Goal: Transaction & Acquisition: Book appointment/travel/reservation

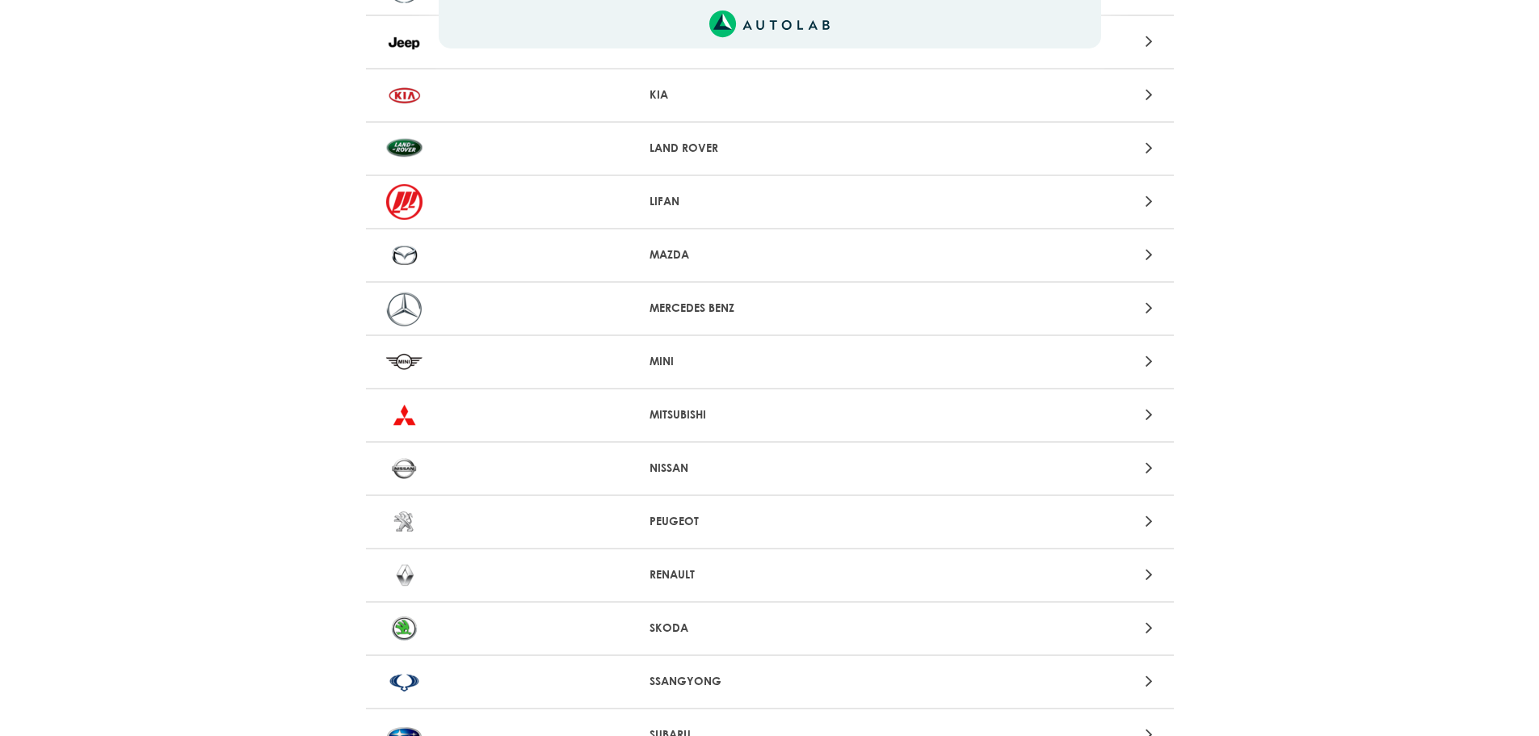
scroll to position [1276, 0]
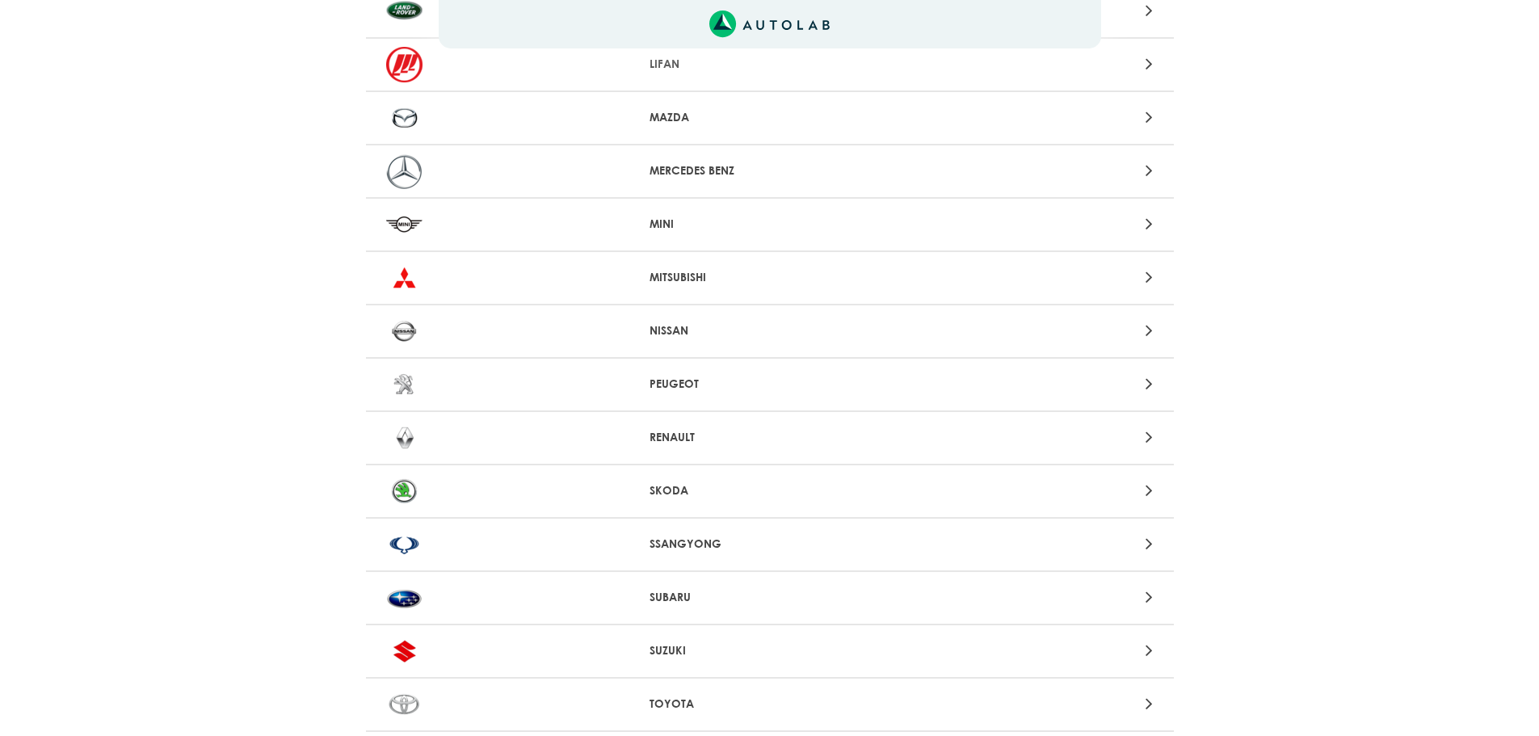
click at [1156, 437] on div at bounding box center [1033, 438] width 264 height 22
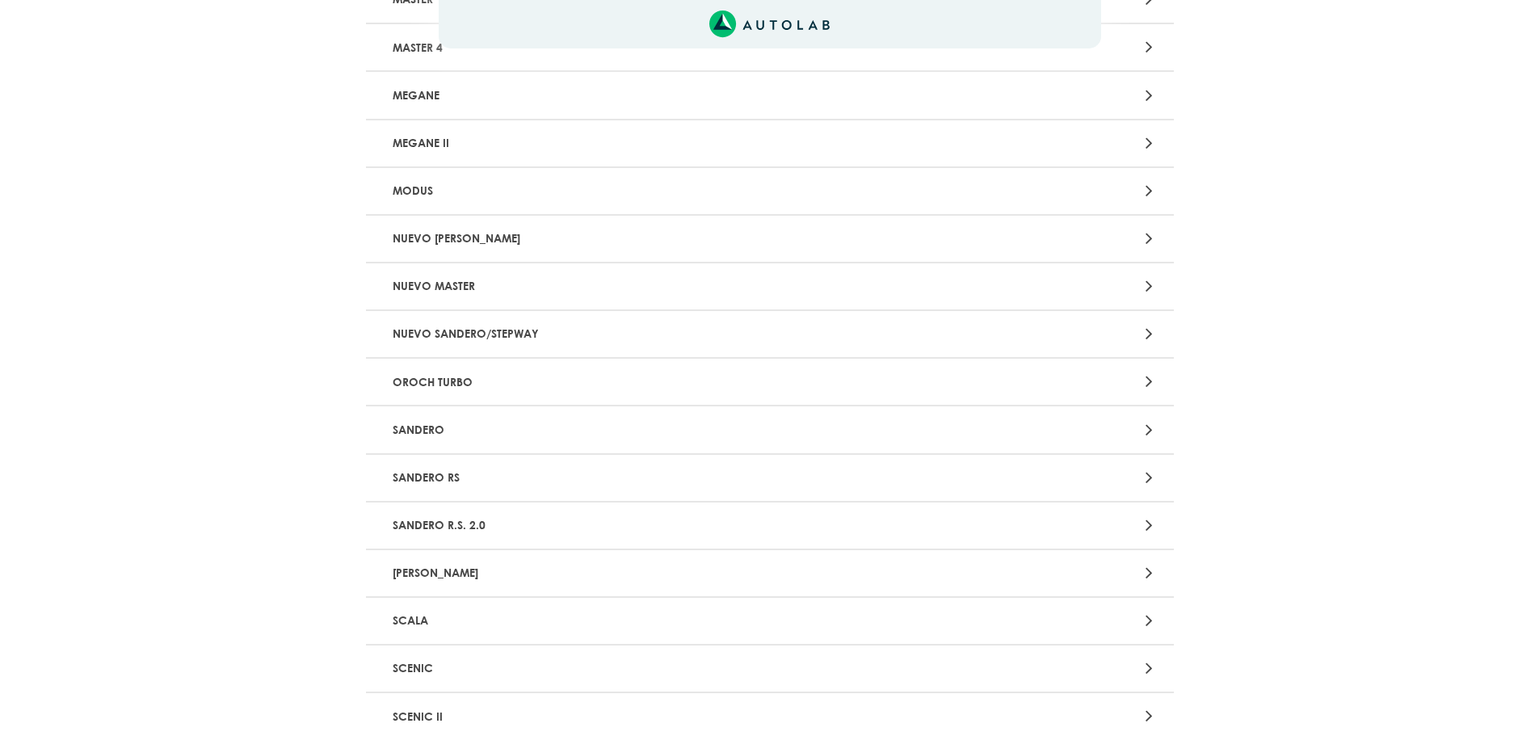
scroll to position [1454, 0]
click at [1139, 427] on div at bounding box center [1033, 429] width 264 height 22
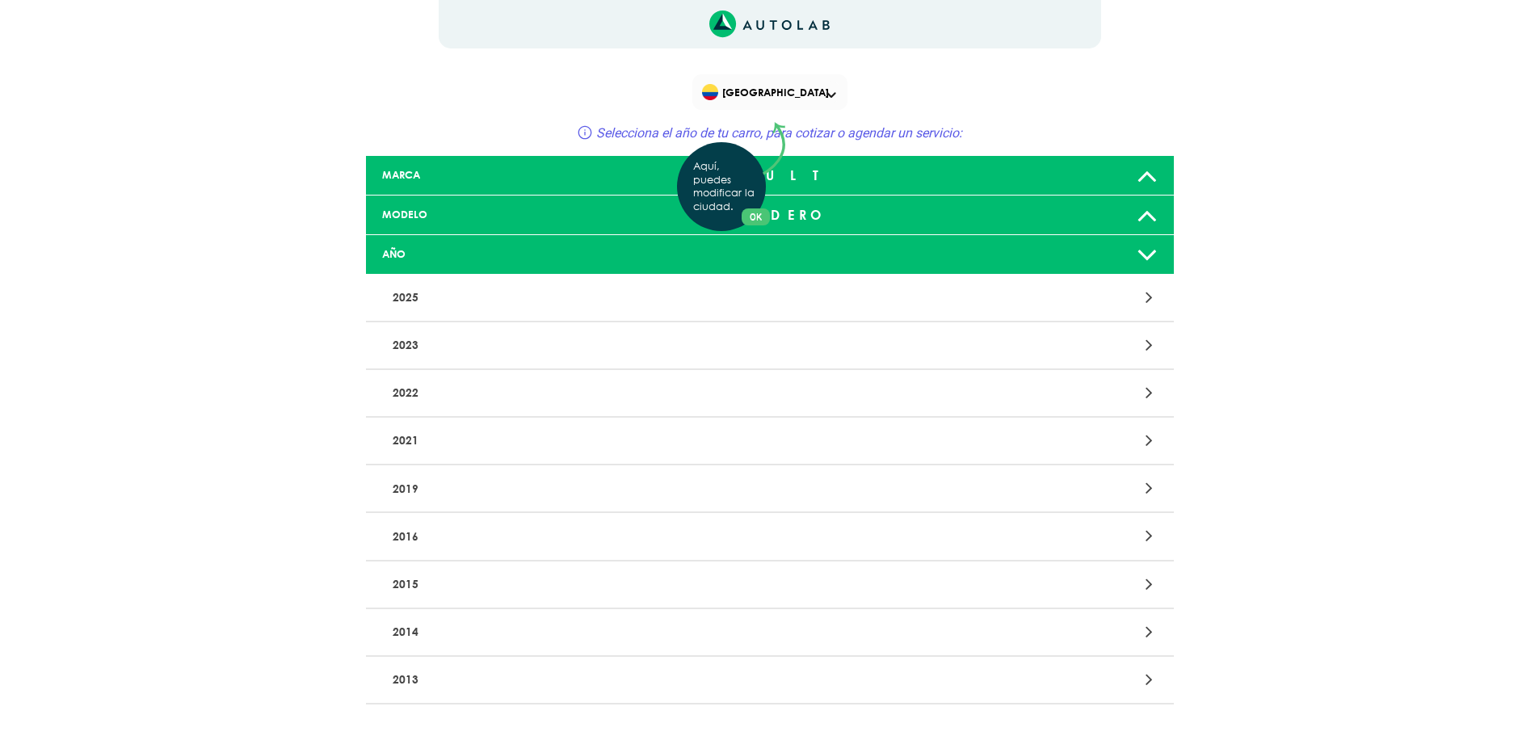
click at [1148, 444] on div "Aquí, puedes modificar la ciudad. OK .aex,.bex{fill:none!important;stroke:#50c4…" at bounding box center [769, 368] width 1539 height 736
click at [1149, 443] on icon at bounding box center [1148, 440] width 7 height 21
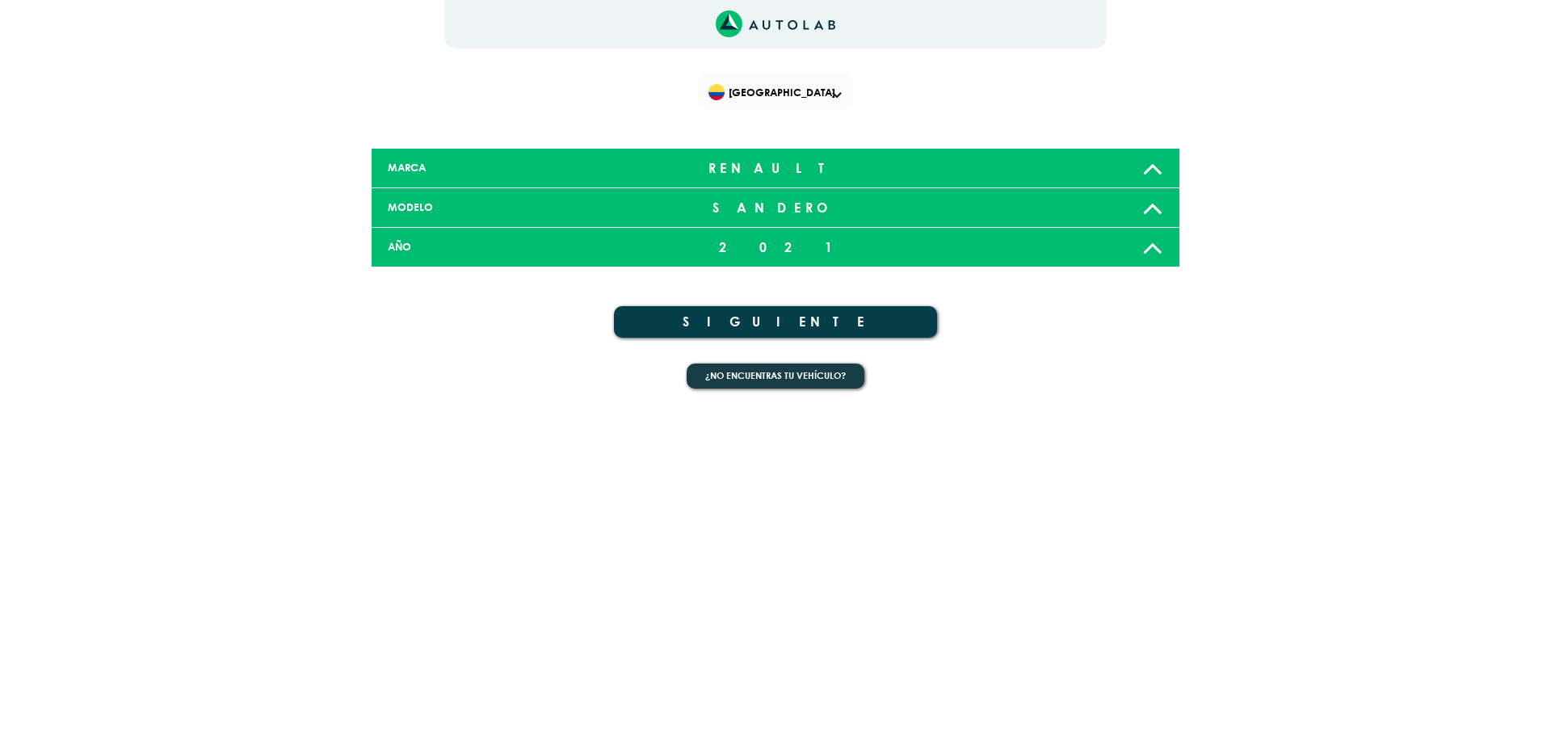
click at [762, 330] on button "SIGUIENTE" at bounding box center [775, 322] width 323 height 32
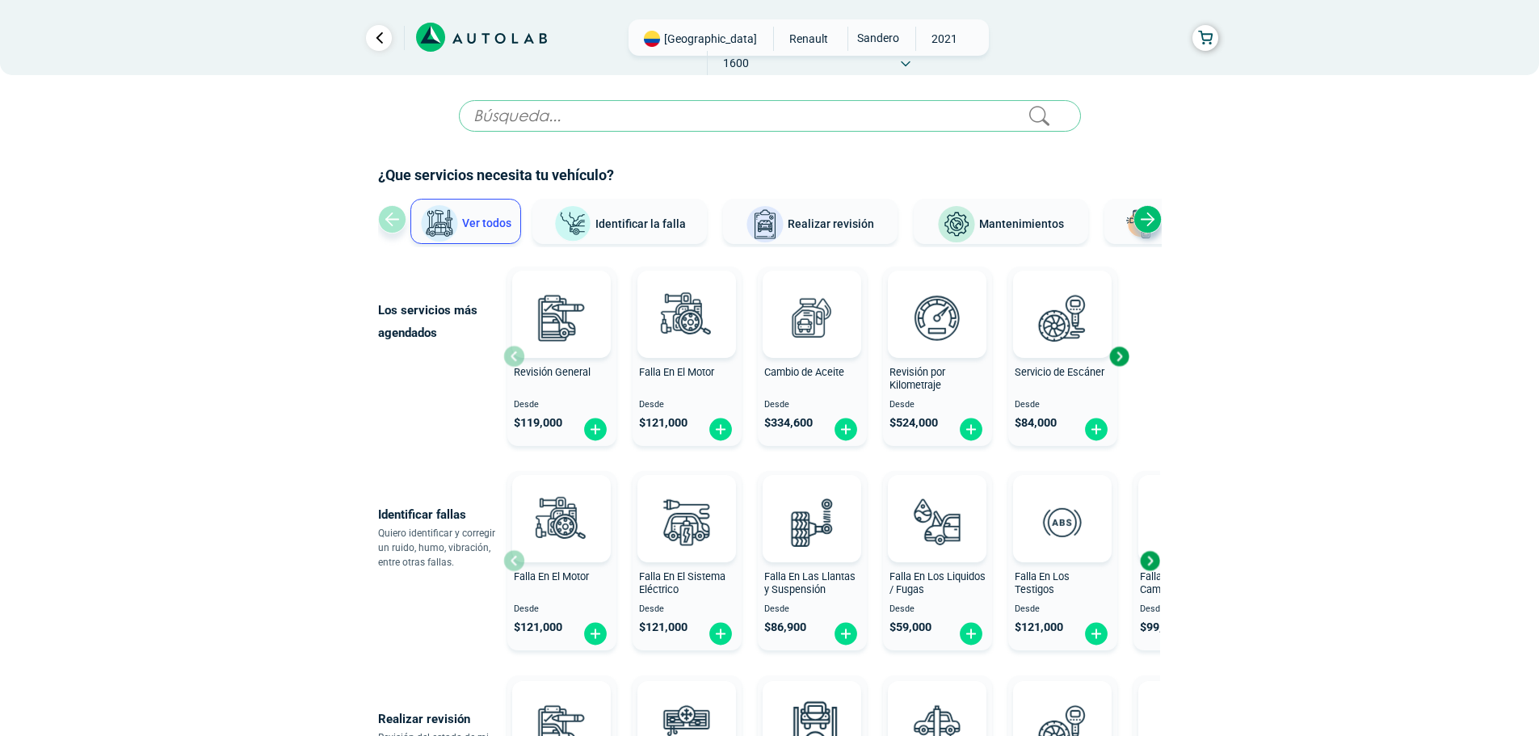
click at [1120, 357] on div "Next slide" at bounding box center [1119, 356] width 24 height 24
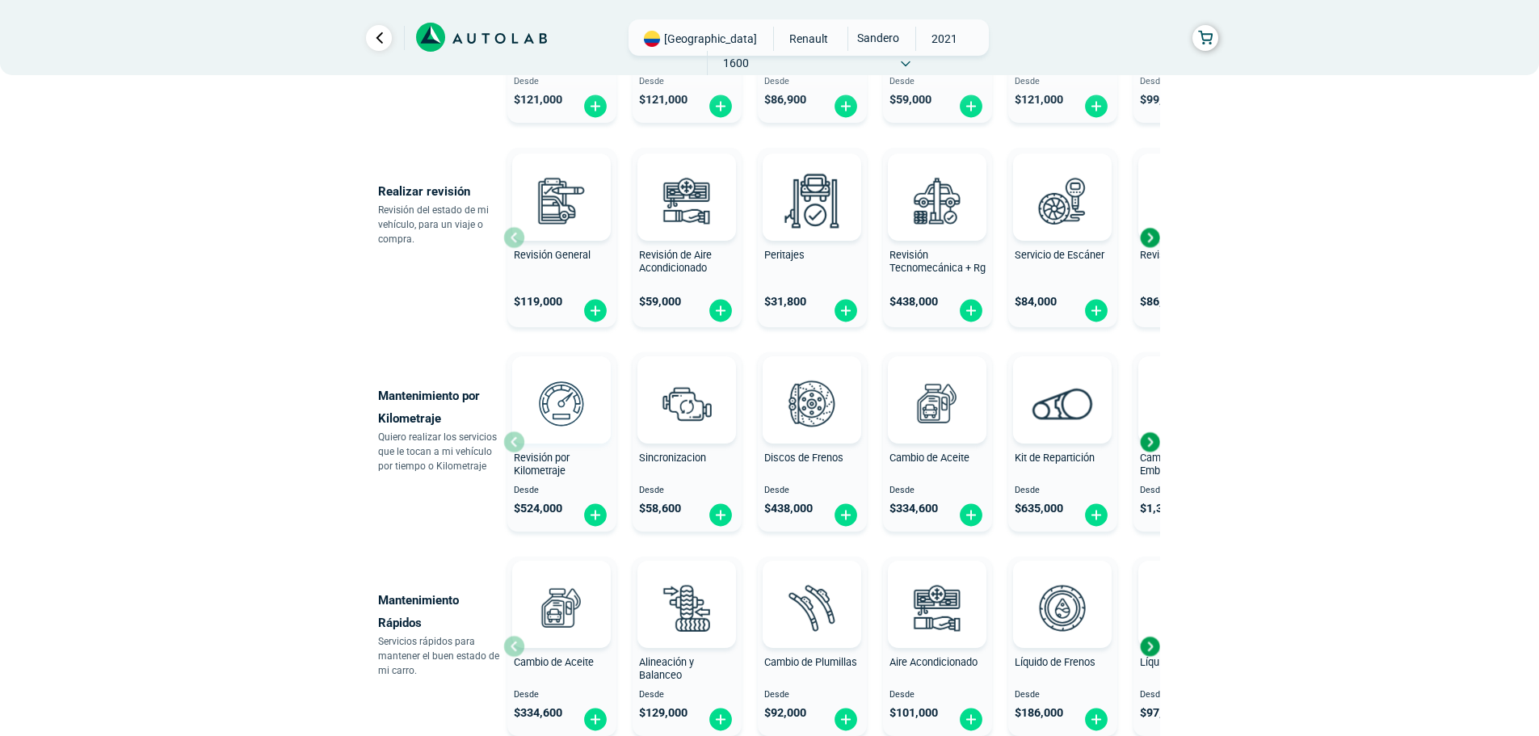
scroll to position [565, 0]
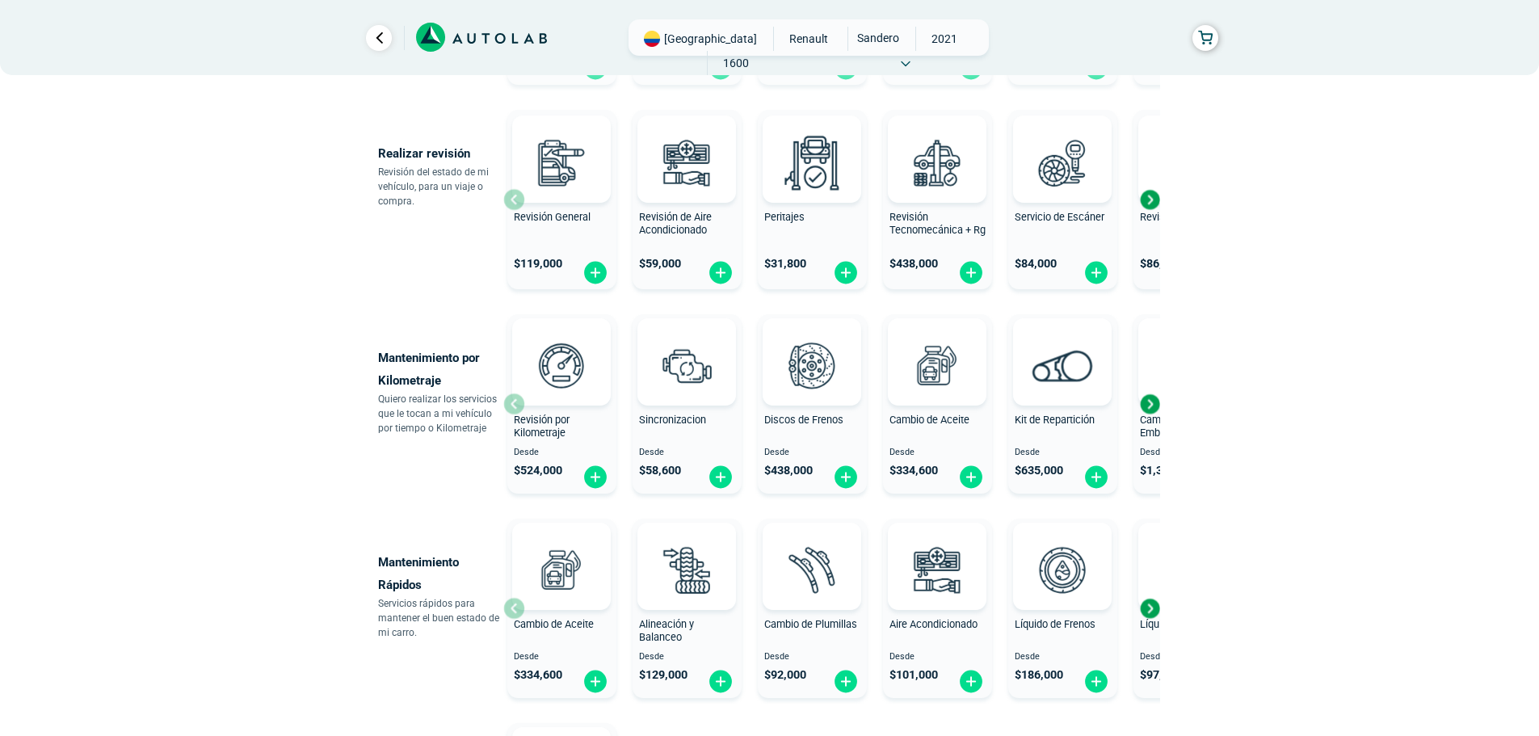
click at [1151, 413] on div "Next slide" at bounding box center [1149, 404] width 24 height 24
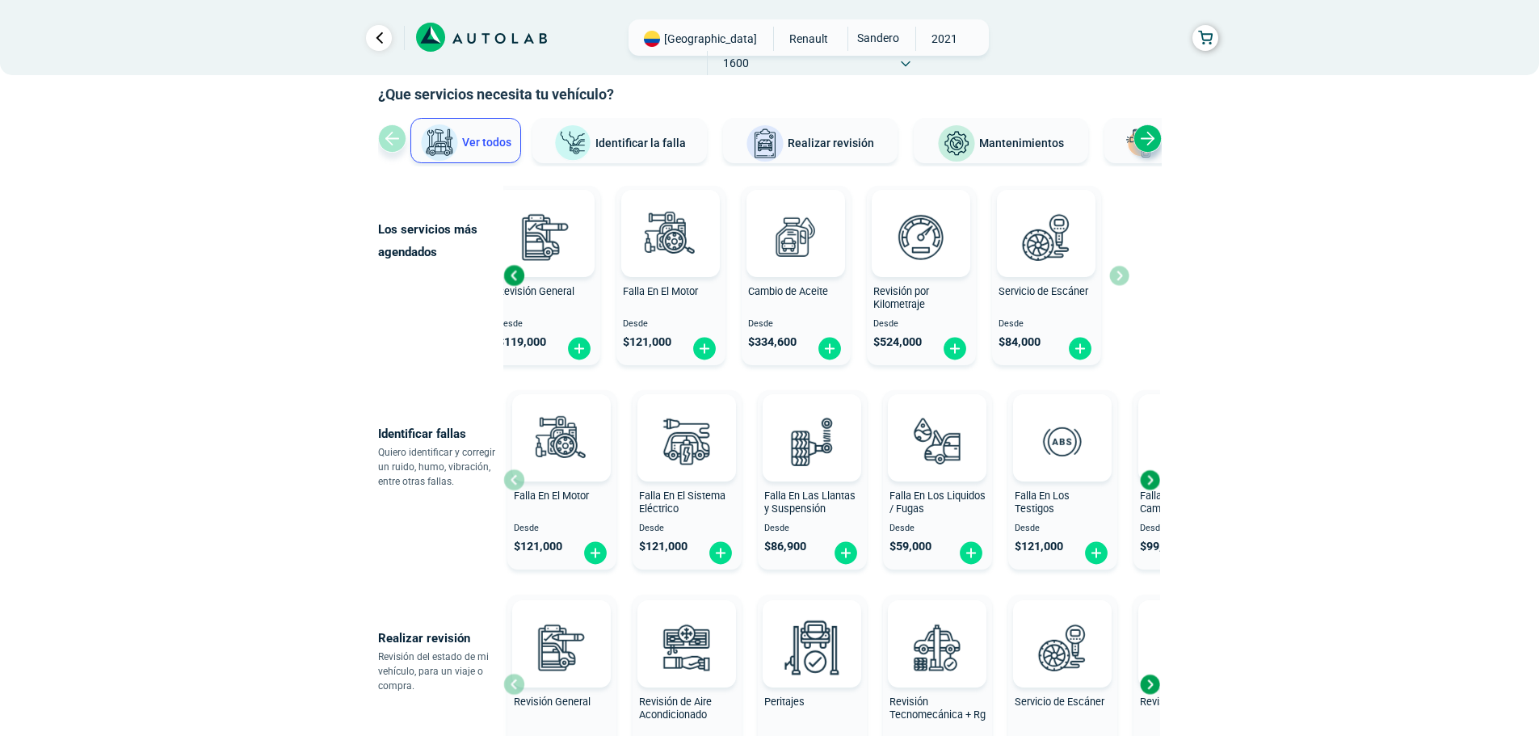
scroll to position [162, 0]
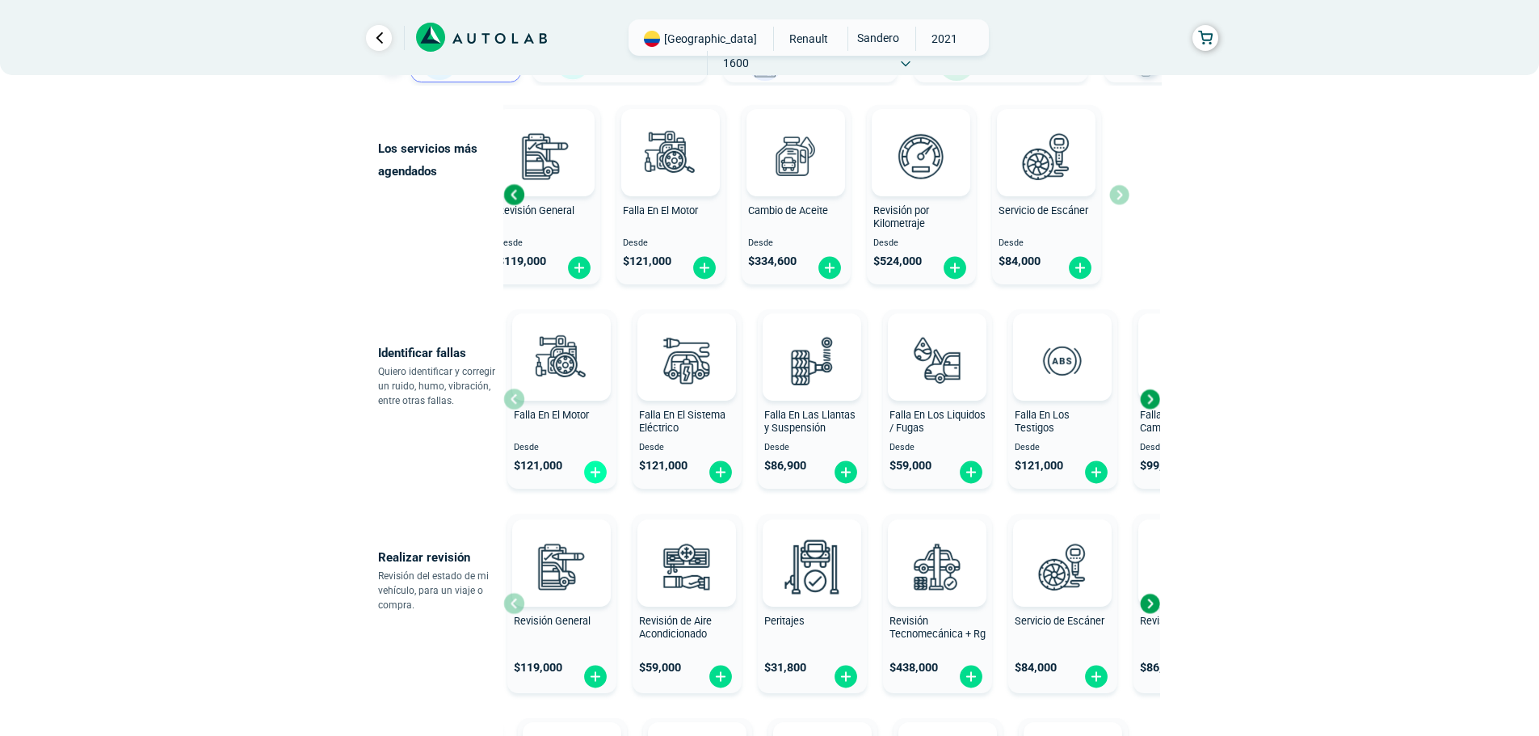
click at [586, 473] on img at bounding box center [595, 472] width 26 height 25
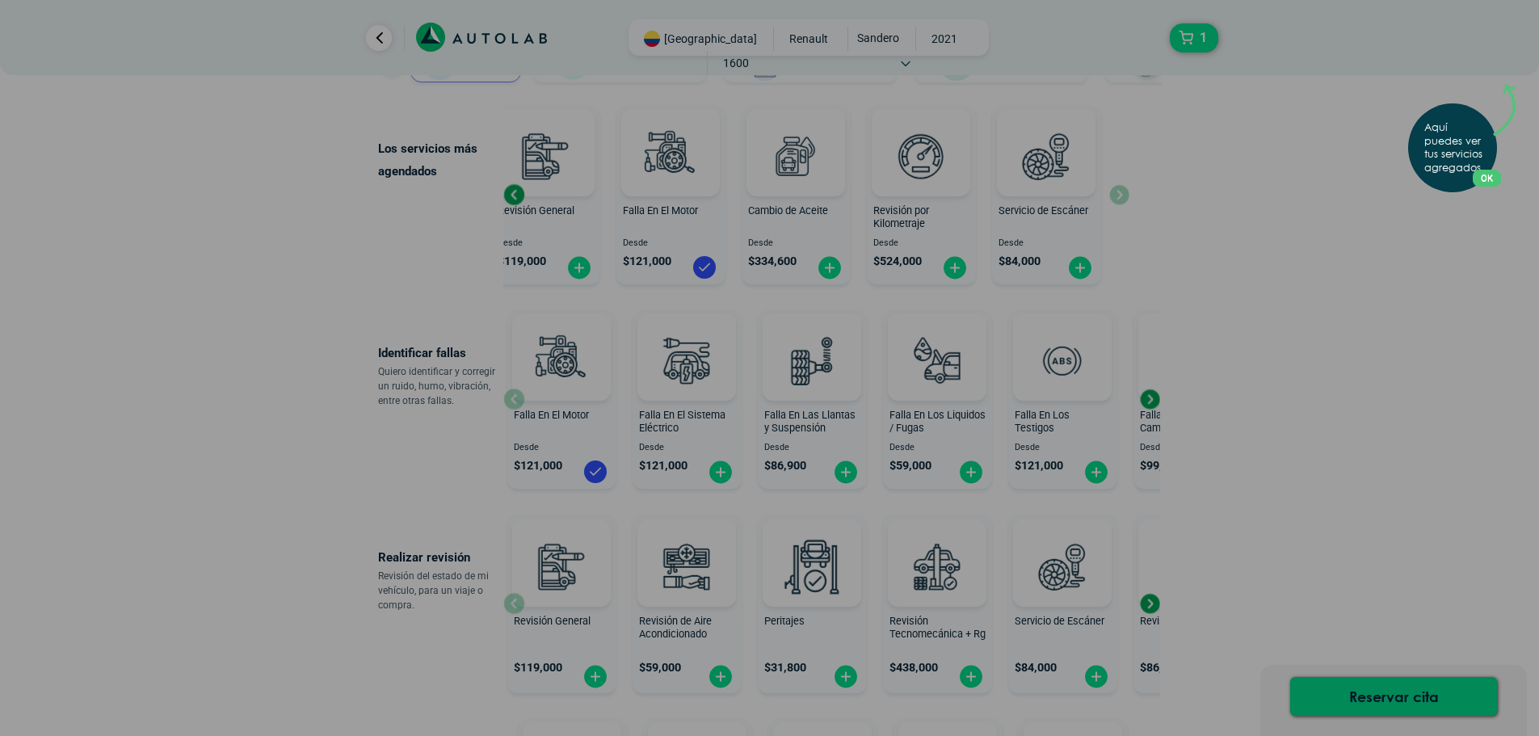
click at [442, 418] on div "Aquí puedes ver tus servicios agregados. OK .aex,.bex{fill:none!important;strok…" at bounding box center [769, 368] width 1539 height 736
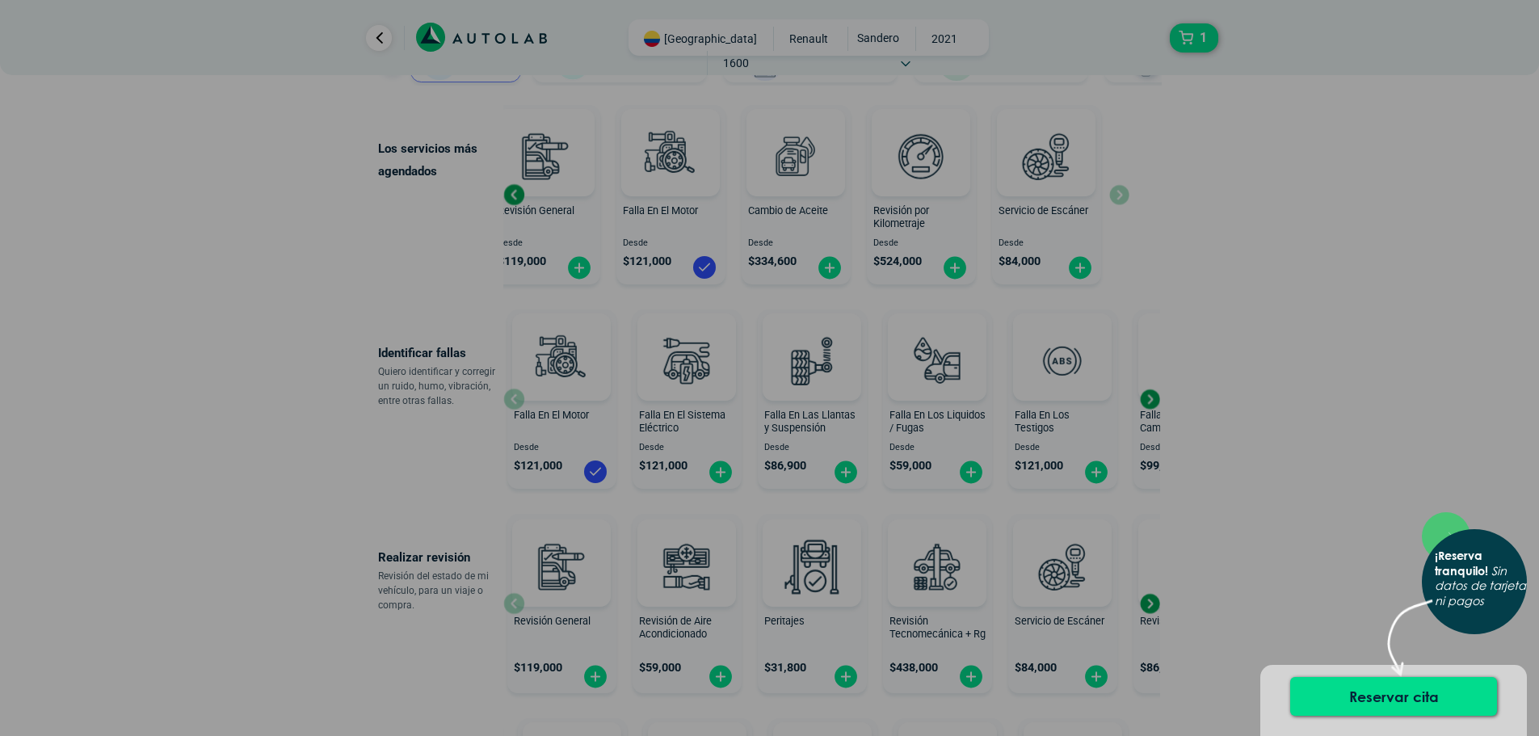
click at [1393, 514] on div "× ¡Reserva tranquilo! Sin datos de tarjeta ni pagos" at bounding box center [769, 368] width 1539 height 736
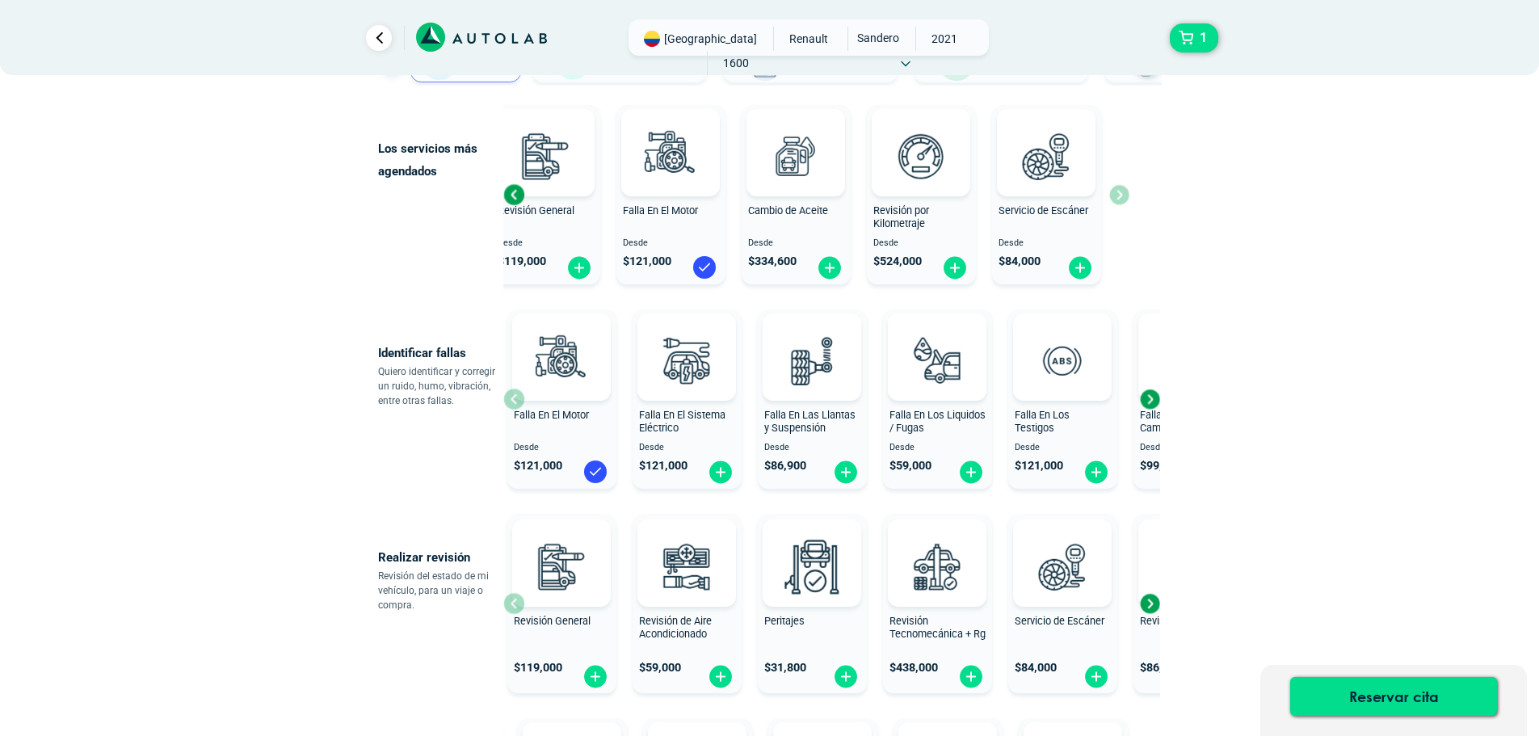
click at [548, 411] on span "Falla En El Motor" at bounding box center [551, 415] width 75 height 12
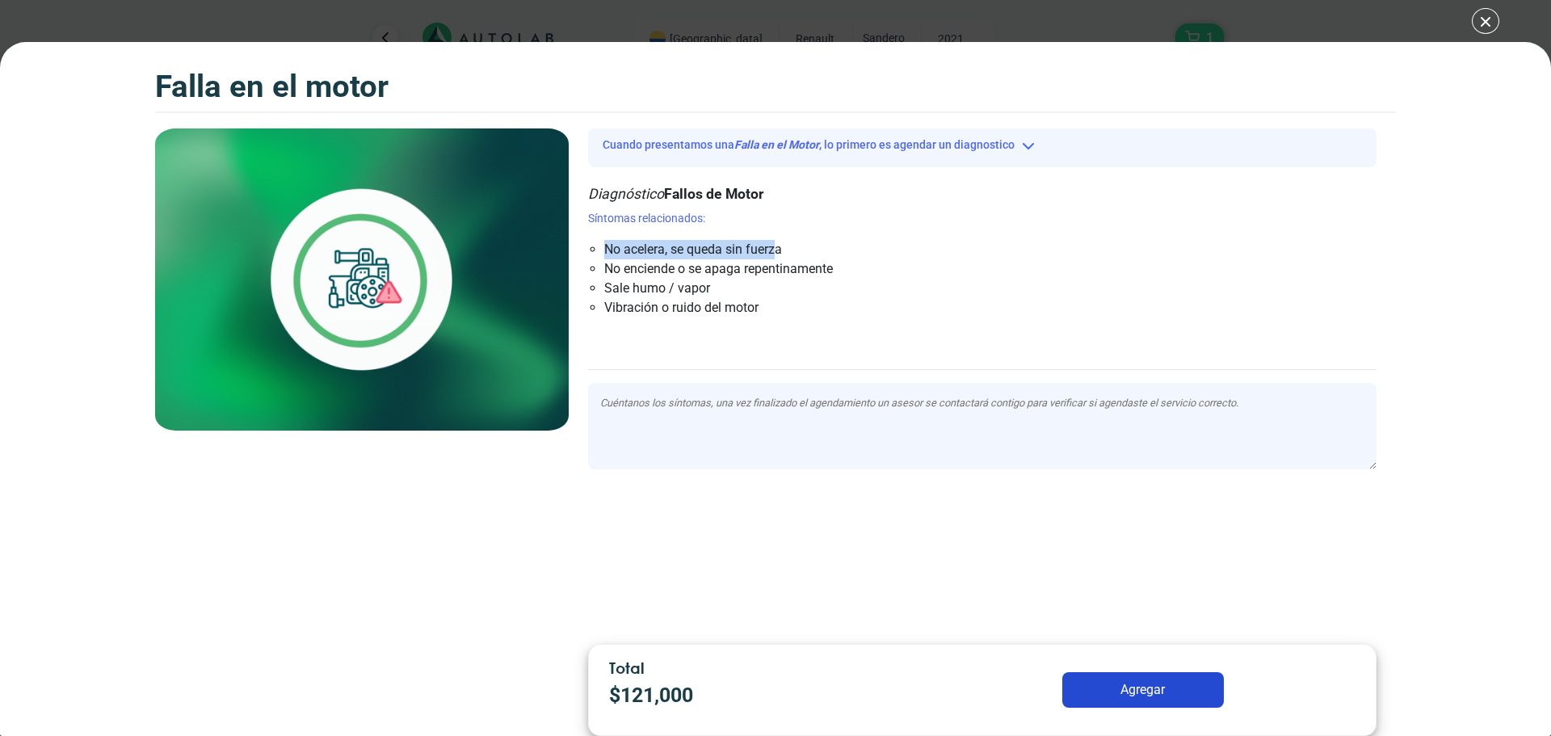
drag, startPoint x: 608, startPoint y: 253, endPoint x: 780, endPoint y: 253, distance: 171.3
click at [780, 253] on li "No acelera, se queda sin fuerza" at bounding box center [913, 249] width 618 height 19
click at [673, 256] on li "No acelera, se queda sin fuerza" at bounding box center [913, 249] width 618 height 19
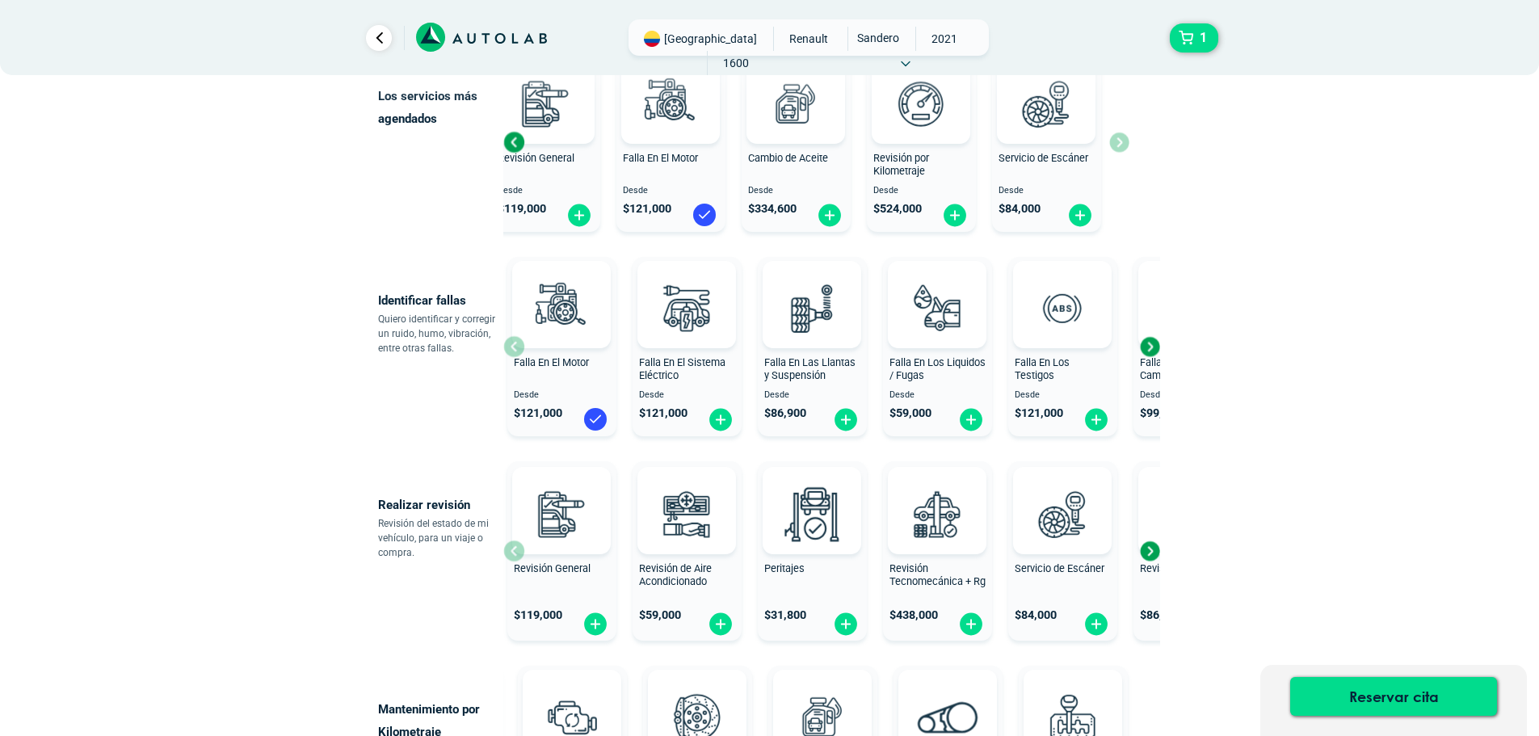
scroll to position [242, 0]
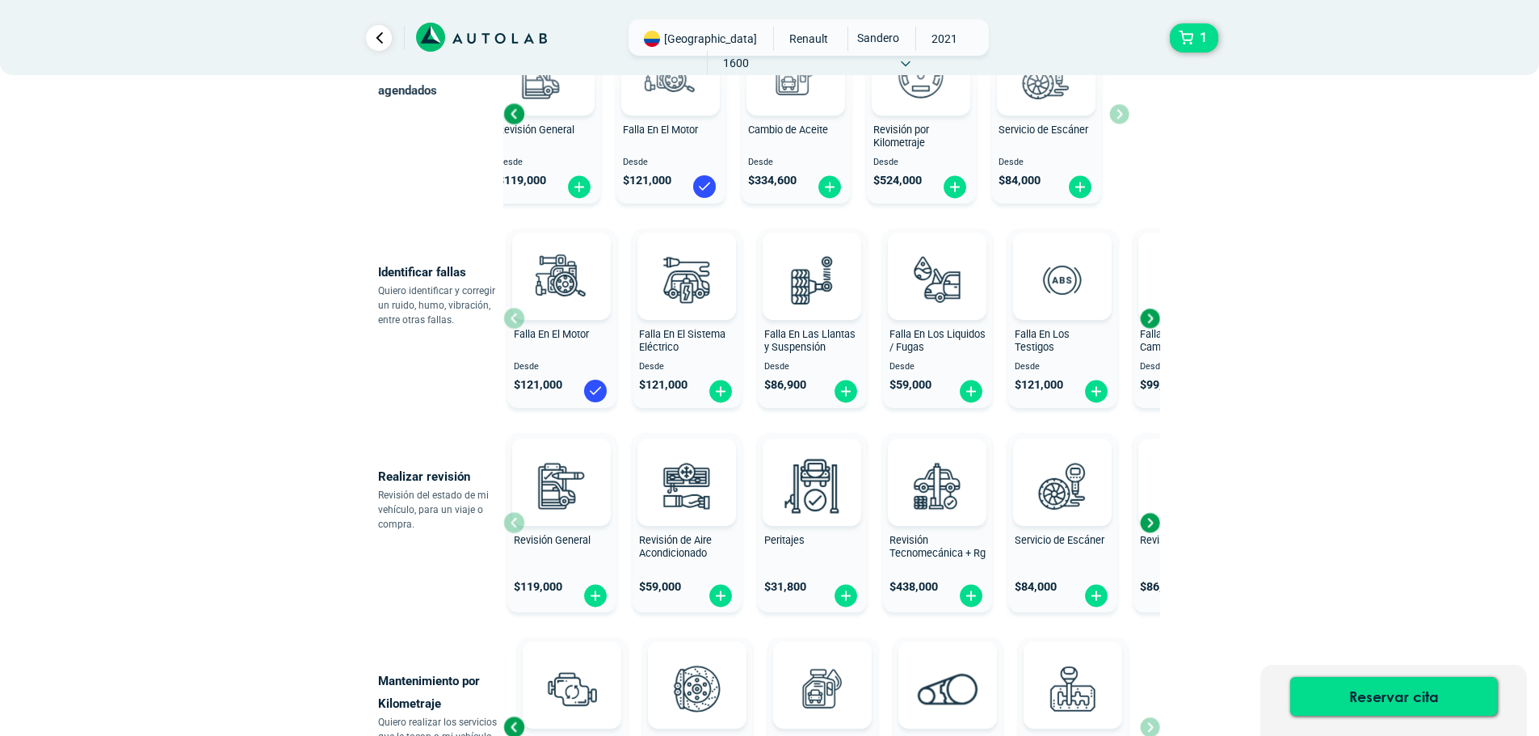
click at [1156, 321] on div "Next slide" at bounding box center [1149, 318] width 24 height 24
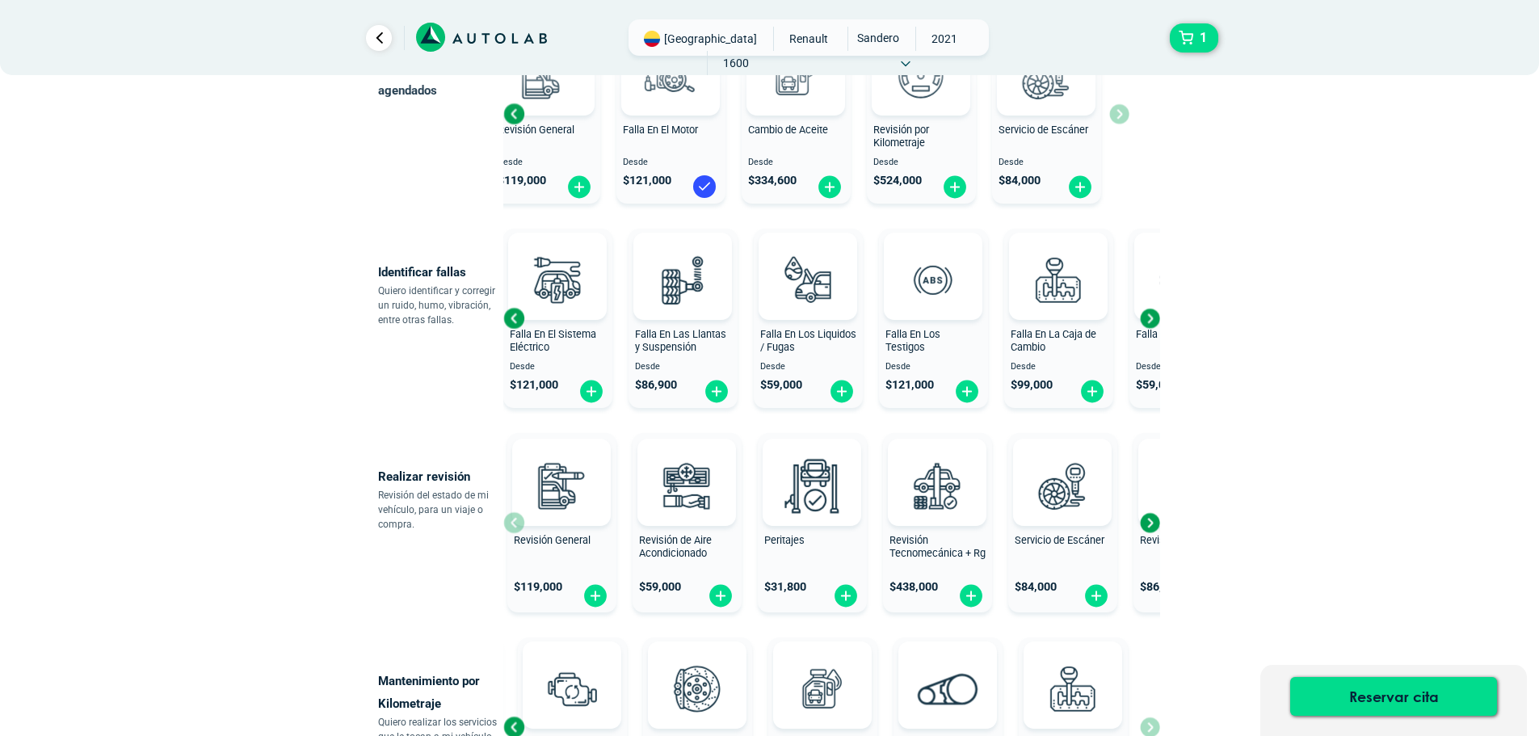
click at [1149, 321] on div "Next slide" at bounding box center [1149, 318] width 24 height 24
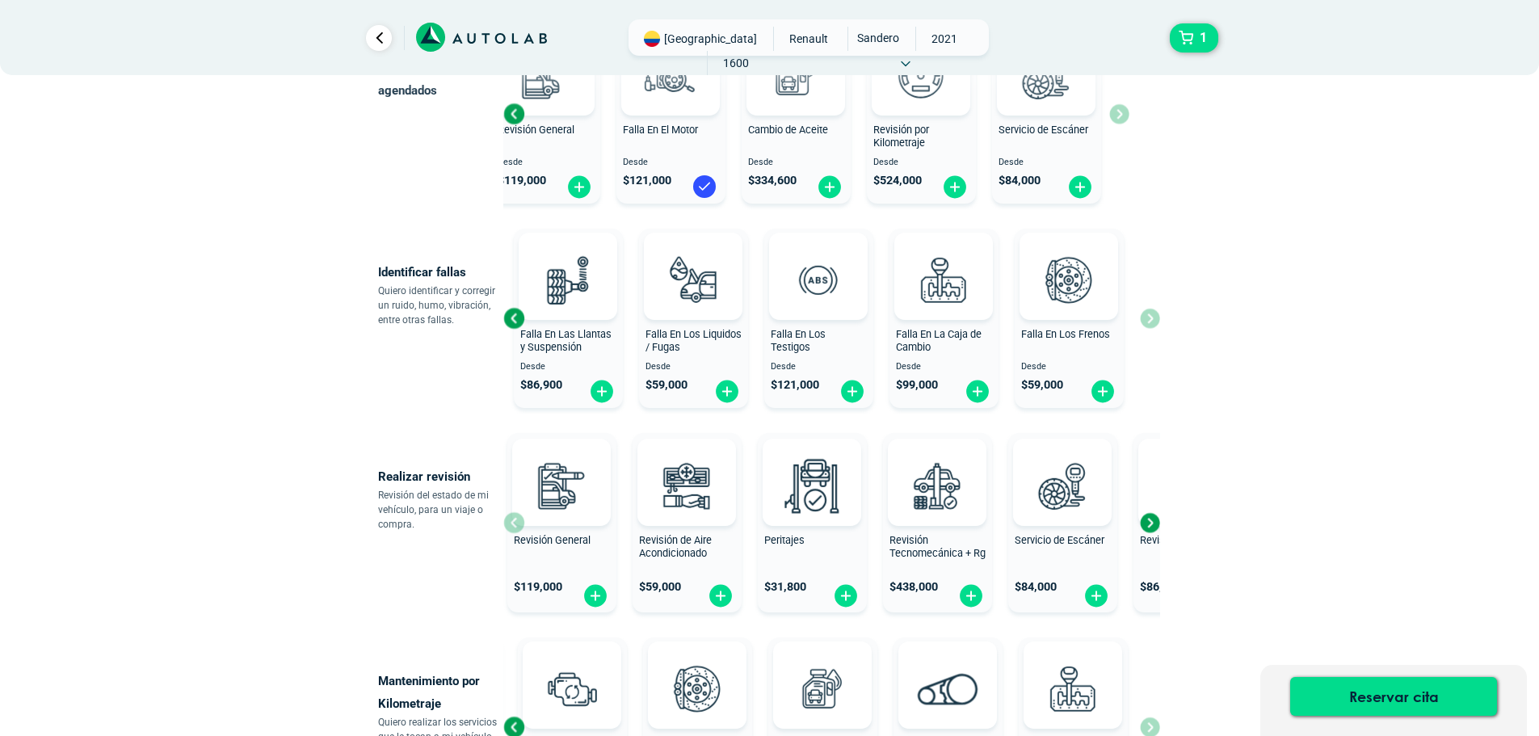
click at [1149, 321] on div "Falla En El Motor Desde $ 121,000 Falla En El Sistema Eléctrico Desde $ 121,000…" at bounding box center [831, 318] width 657 height 192
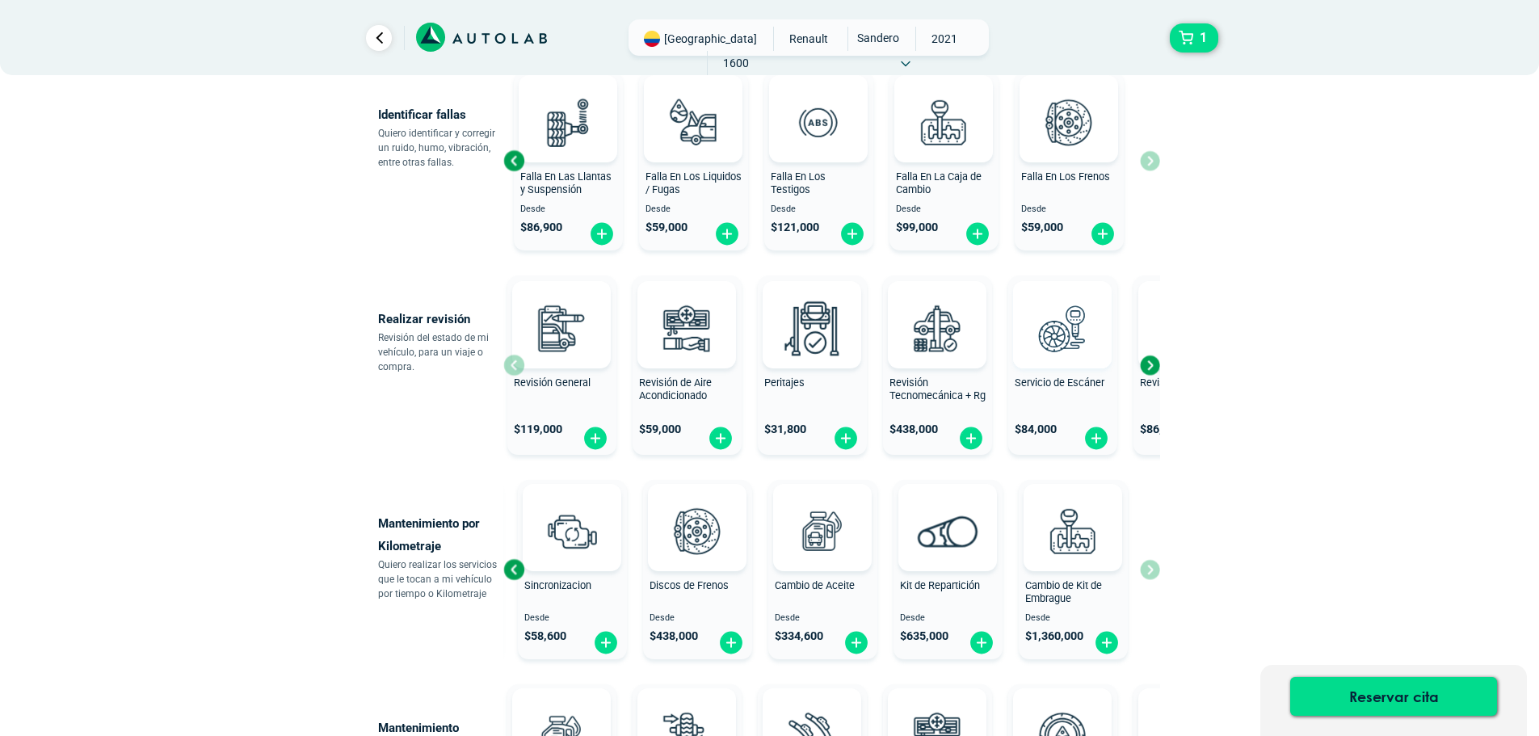
scroll to position [404, 0]
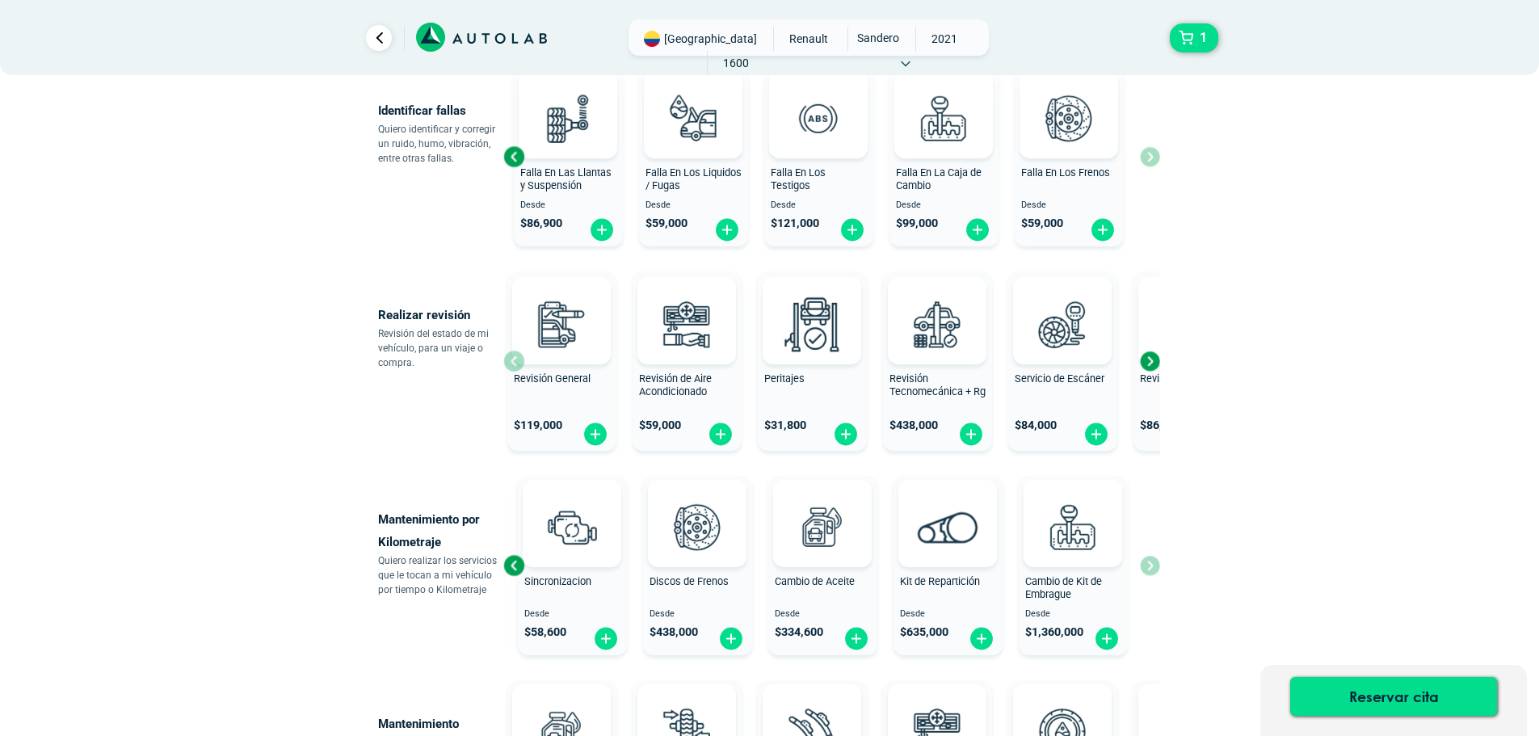
click at [1149, 368] on div "Next slide" at bounding box center [1149, 361] width 24 height 24
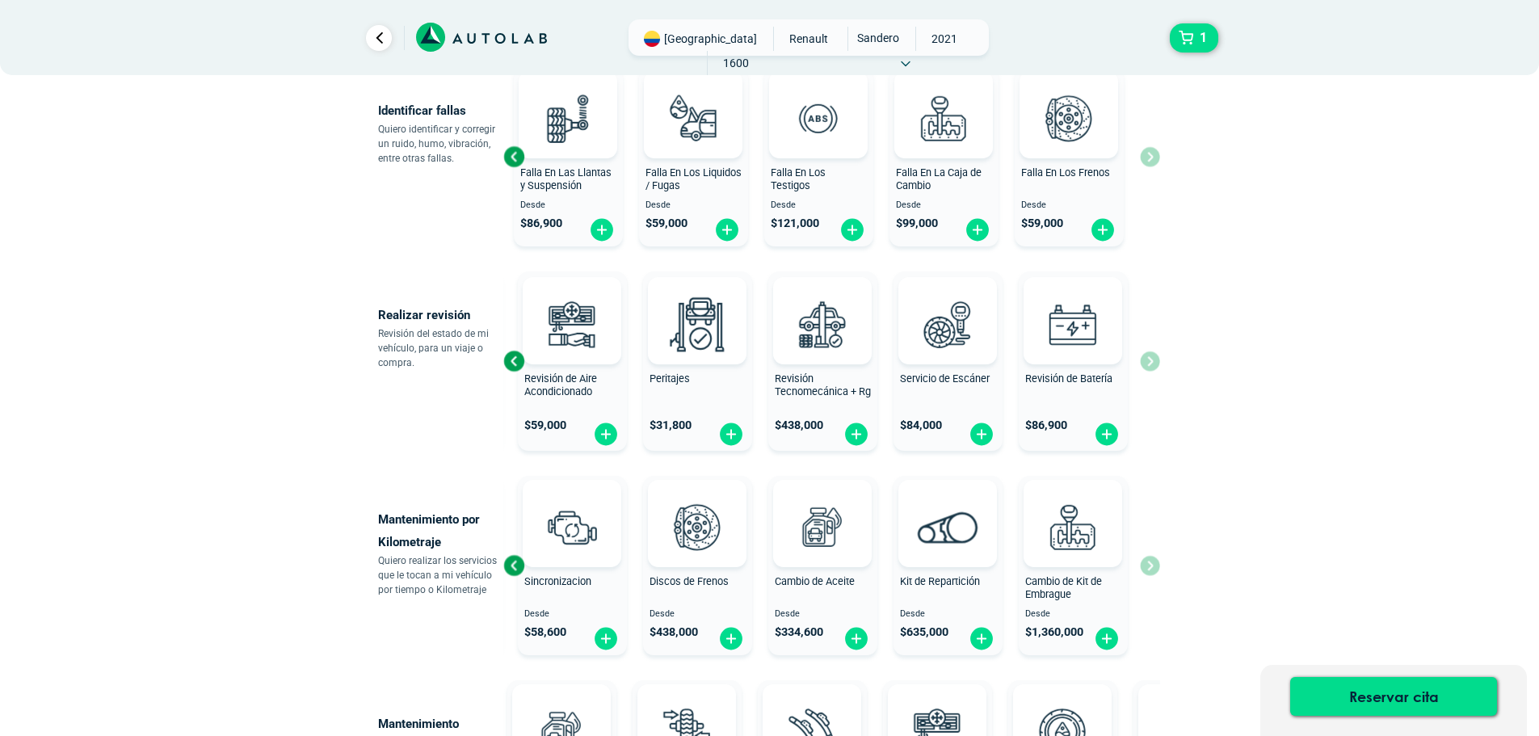
click at [1149, 368] on div "Revisión General $ 119,000 Revisión de Aire Acondicionado $ 59,000 Peritajes $ …" at bounding box center [831, 361] width 657 height 192
click at [1149, 362] on div "Revisión General $ 119,000 Revisión de Aire Acondicionado $ 59,000 Peritajes $ …" at bounding box center [831, 361] width 657 height 192
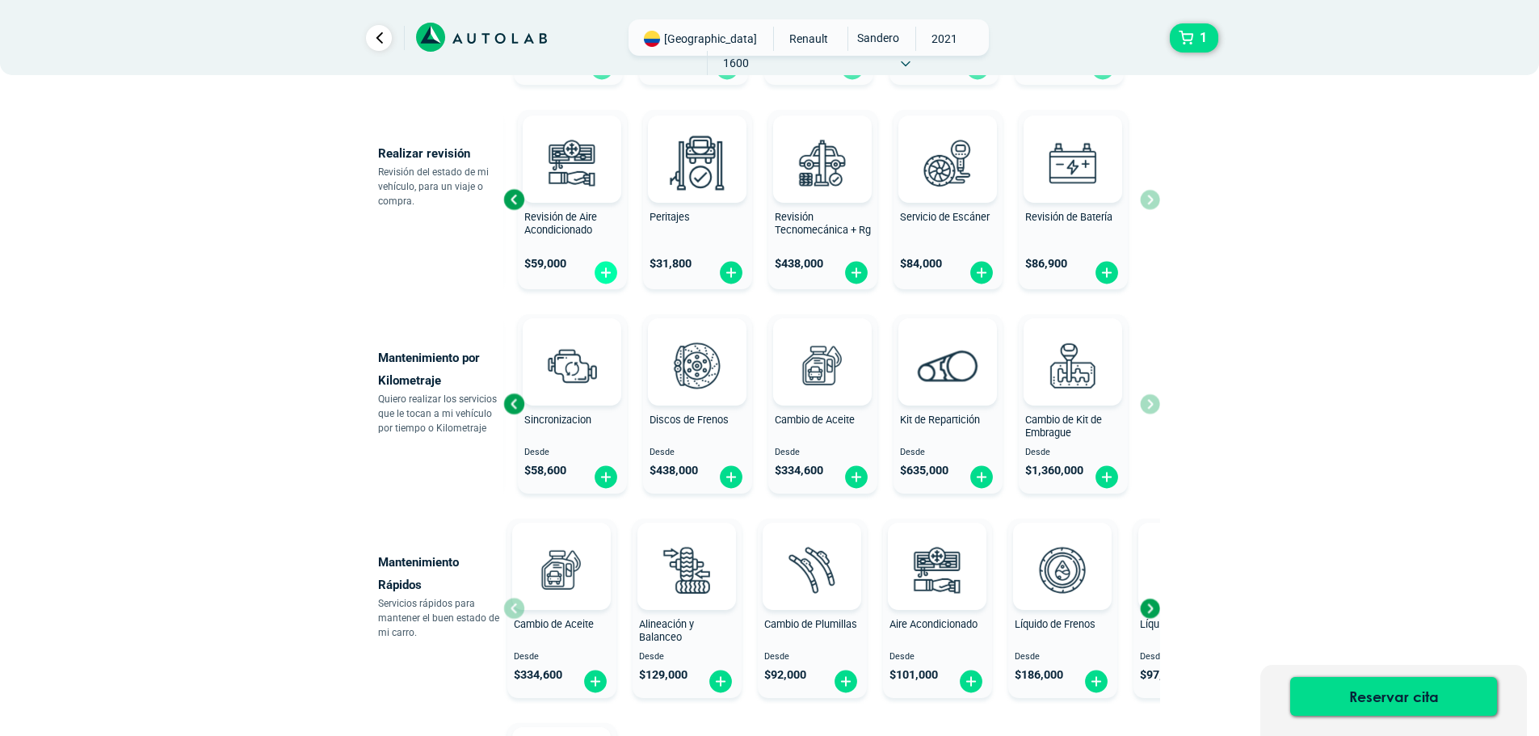
scroll to position [646, 0]
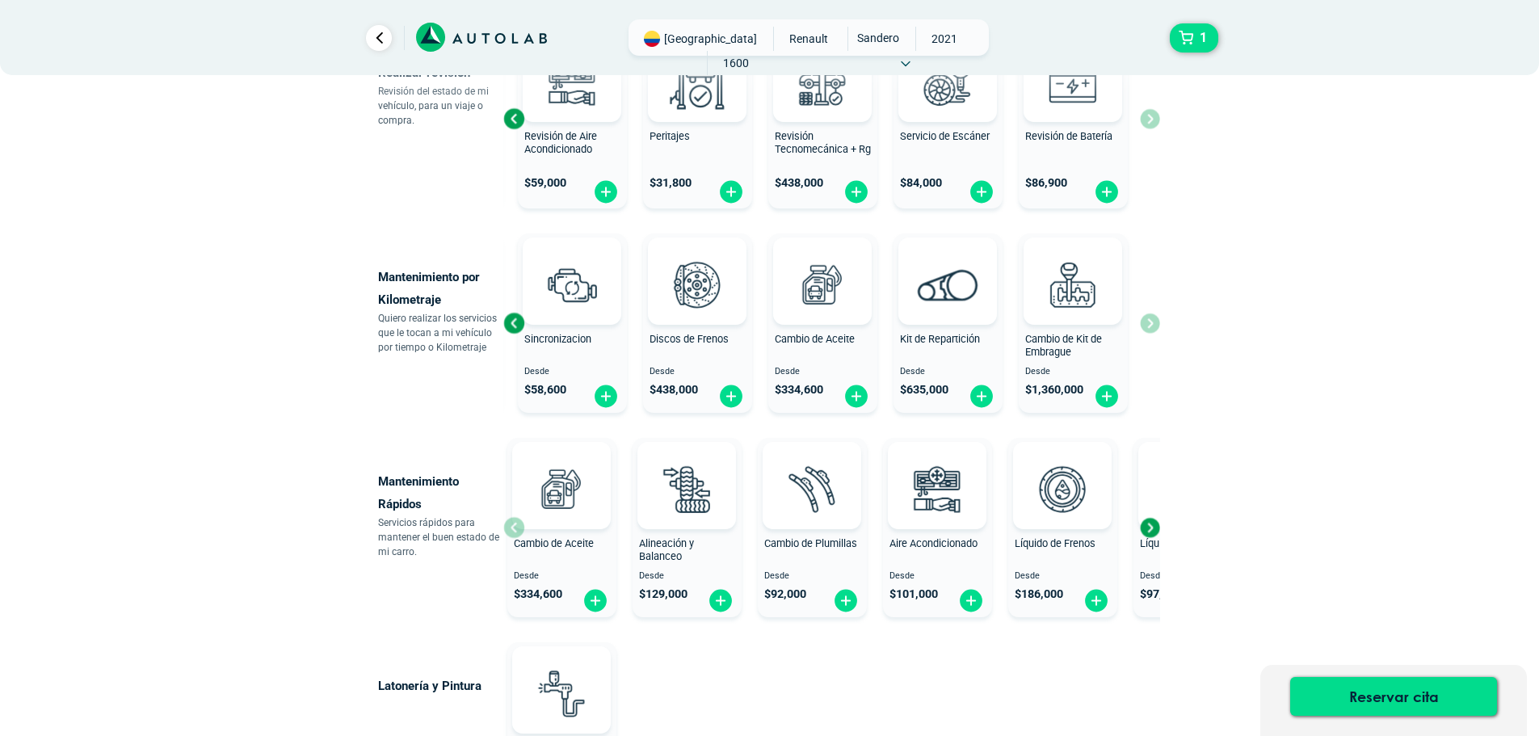
click at [1157, 531] on div "Next slide" at bounding box center [1149, 527] width 24 height 24
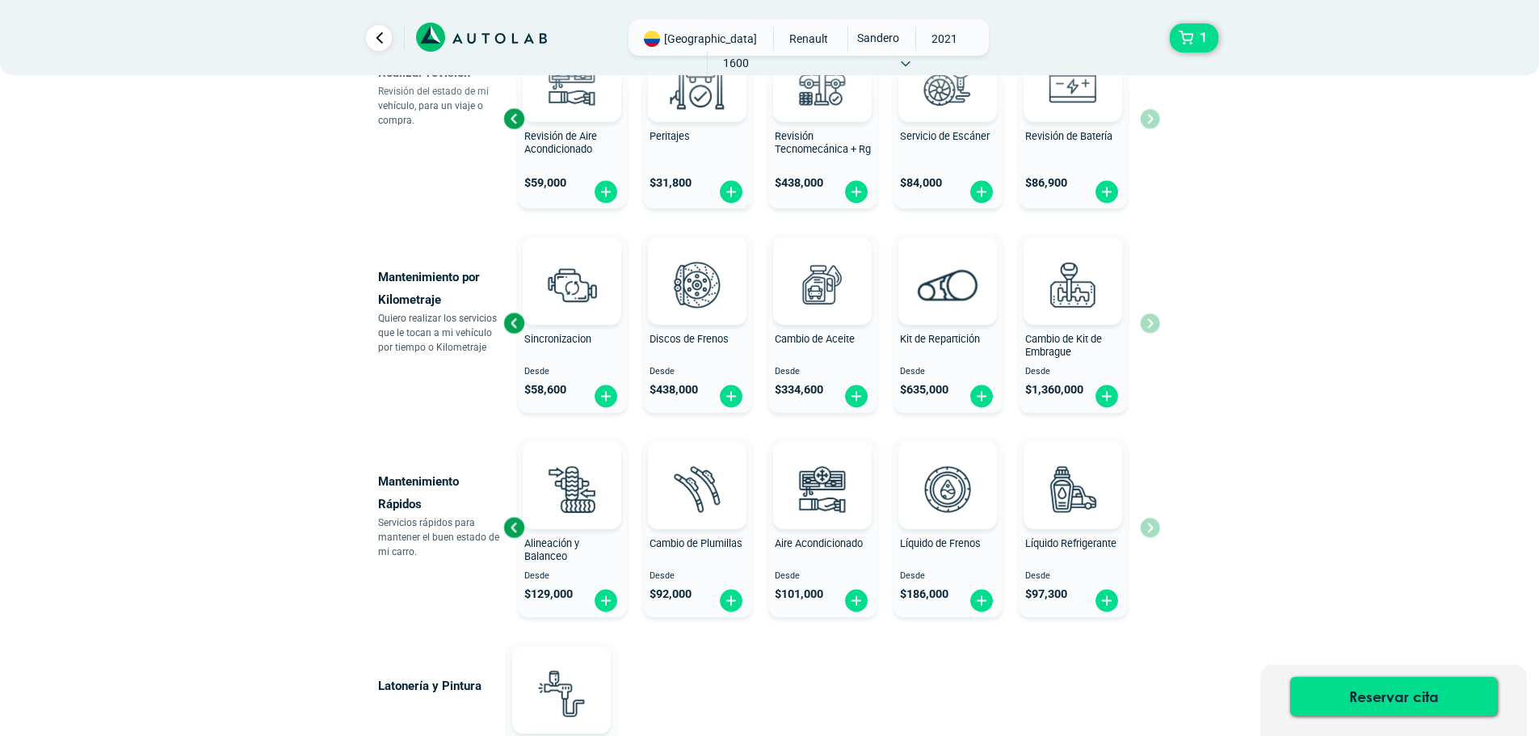
click at [1154, 530] on div "Cambio de Aceite Desde $ 334,600 Alineación y Balanceo Desde $ 129,000 Cambio d…" at bounding box center [831, 527] width 657 height 192
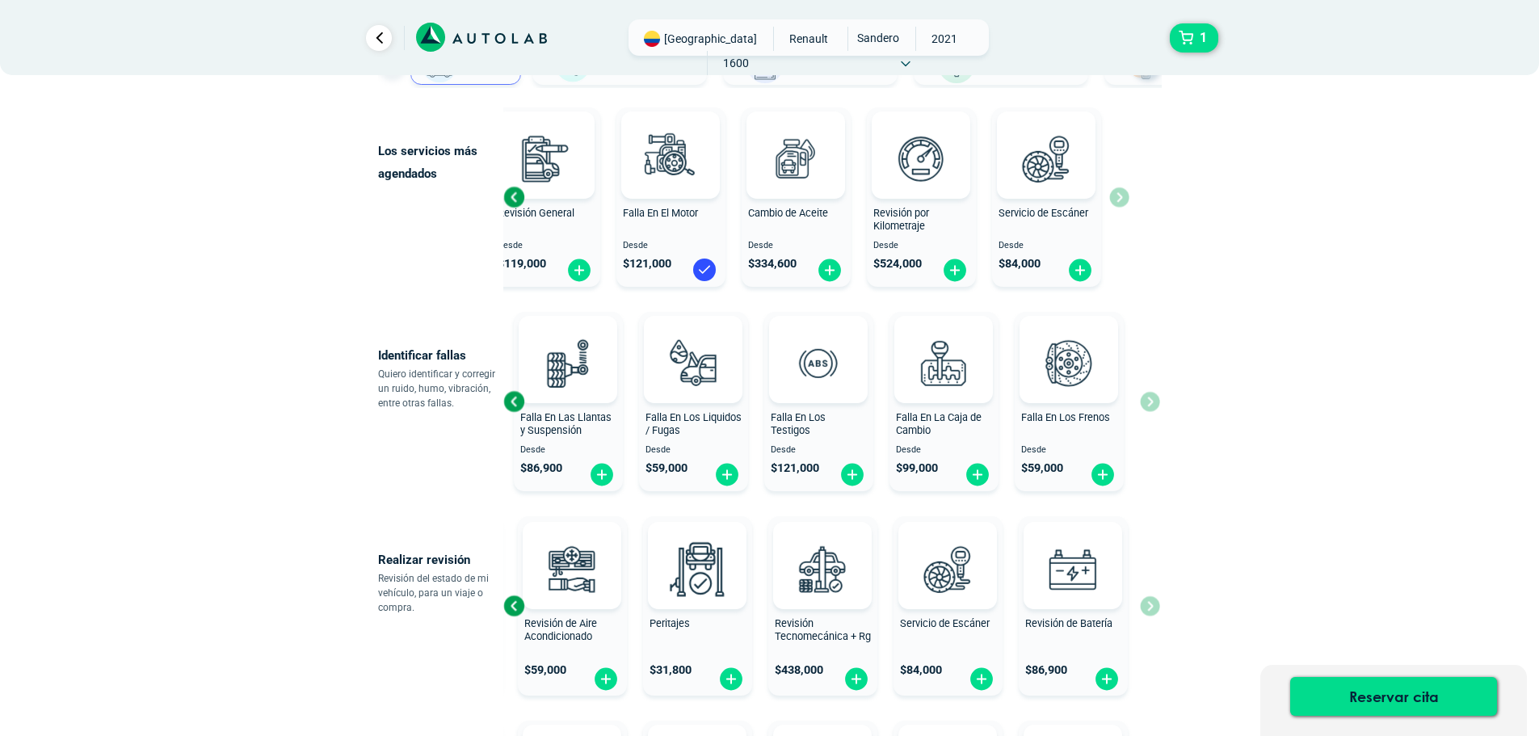
scroll to position [0, 0]
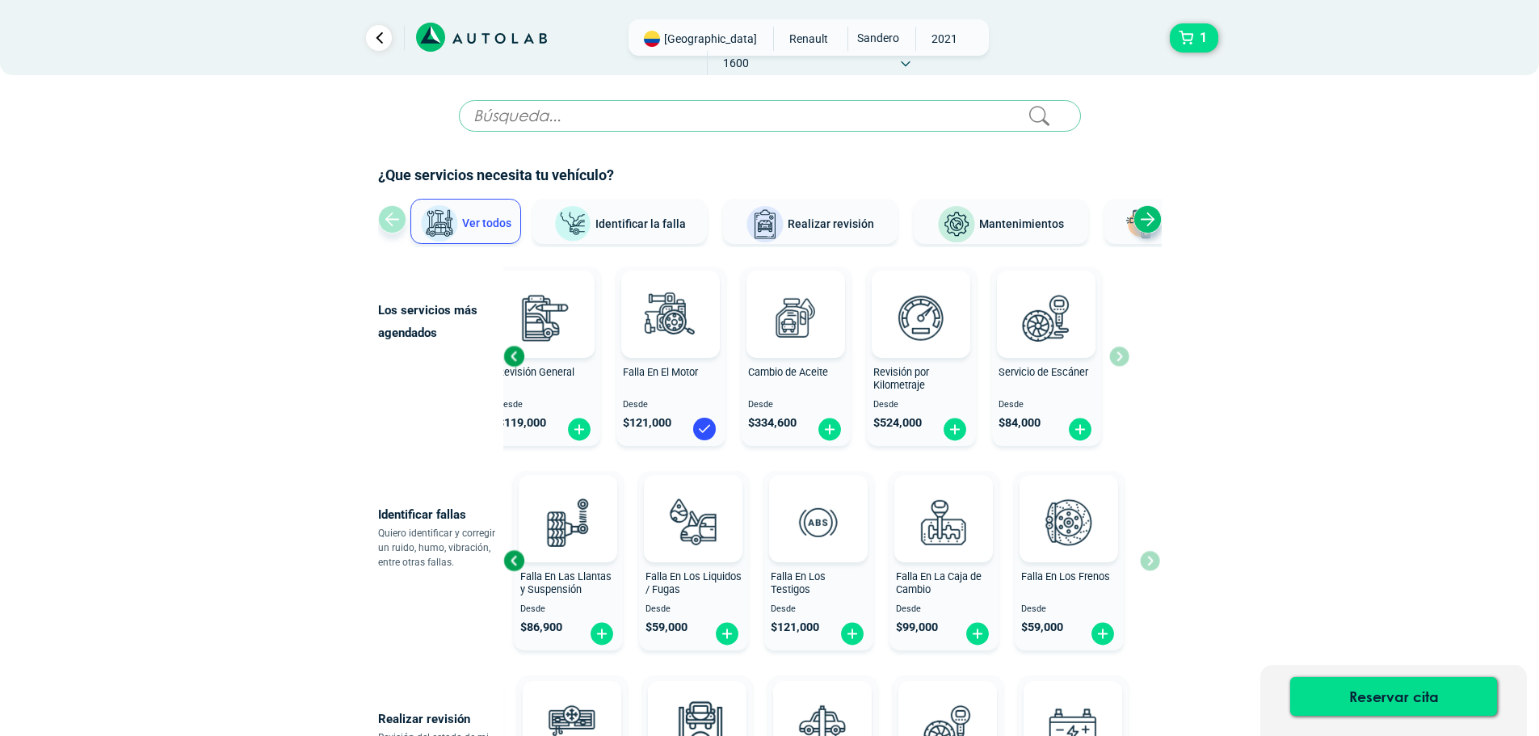
click at [628, 234] on button "Identificar la falla" at bounding box center [619, 221] width 174 height 45
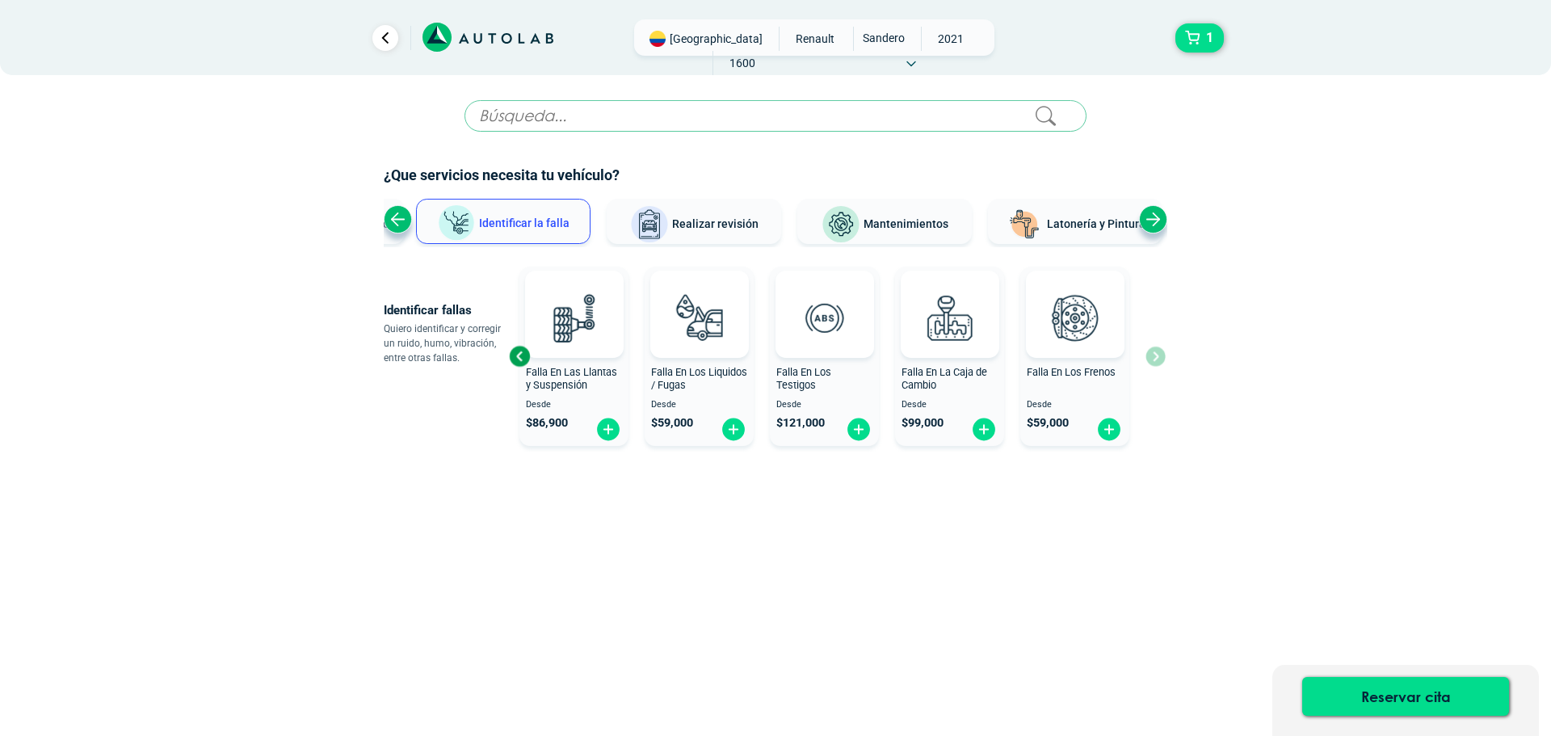
click at [1161, 366] on div "Falla En El Motor Desde $ 121,000 Falla En El Sistema Eléctrico Desde $ 121,000…" at bounding box center [837, 356] width 657 height 192
click at [1156, 217] on div "Next slide" at bounding box center [1153, 219] width 28 height 28
click at [1039, 217] on span "Latonería y Pintura" at bounding box center [1068, 223] width 99 height 13
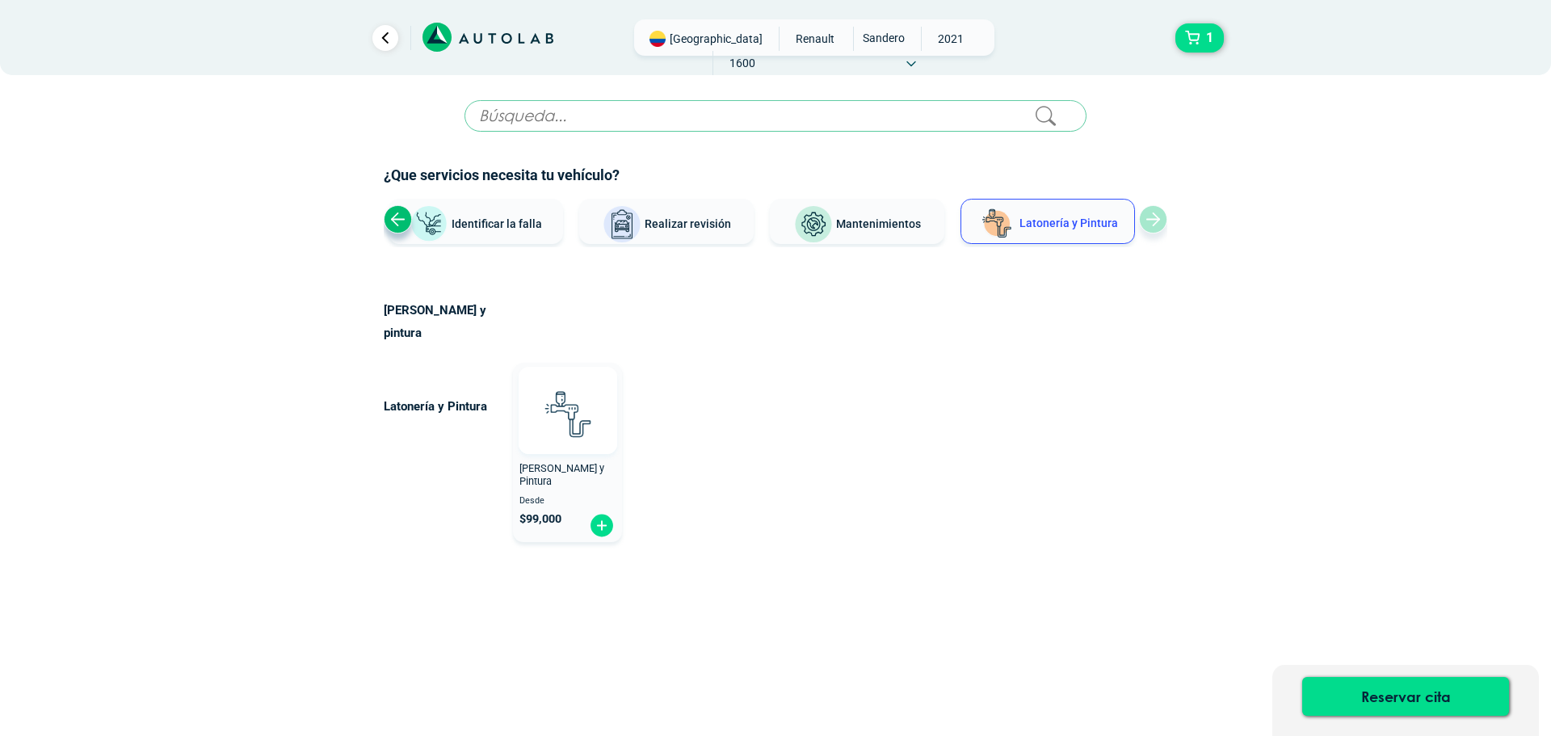
click at [568, 420] on img at bounding box center [567, 413] width 71 height 71
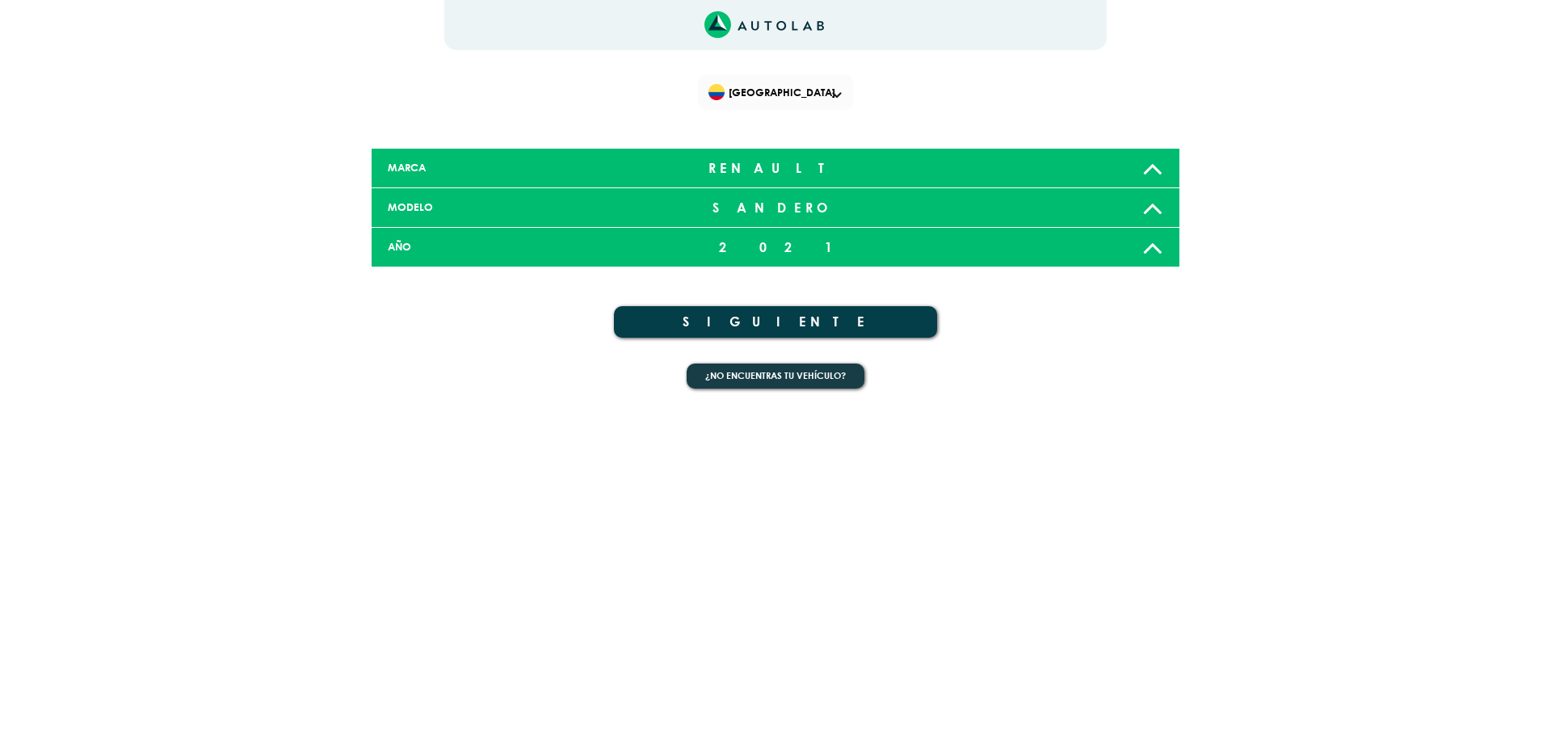
click at [736, 335] on button "SIGUIENTE" at bounding box center [775, 322] width 323 height 32
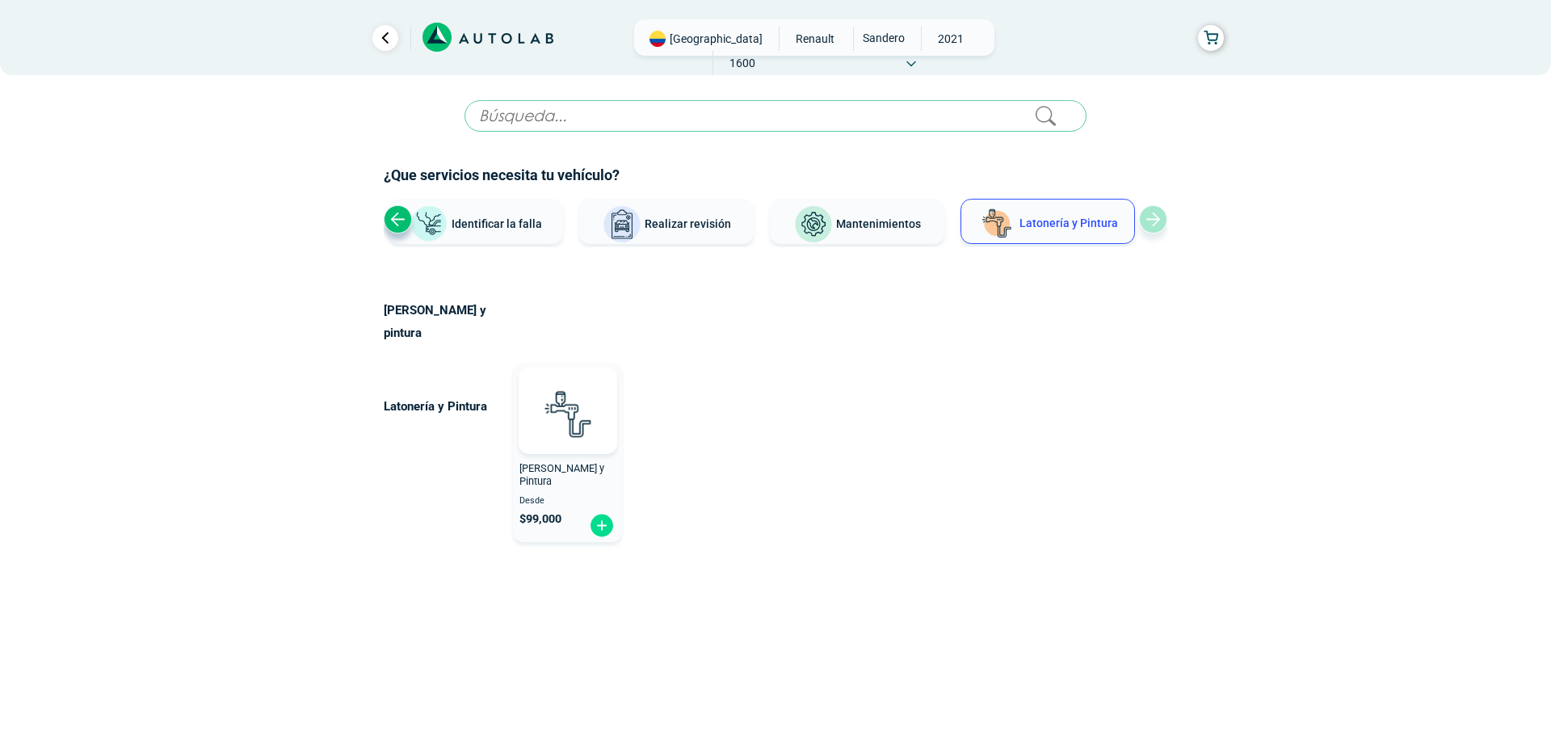
click at [704, 220] on span "Realizar revisión" at bounding box center [688, 223] width 86 height 13
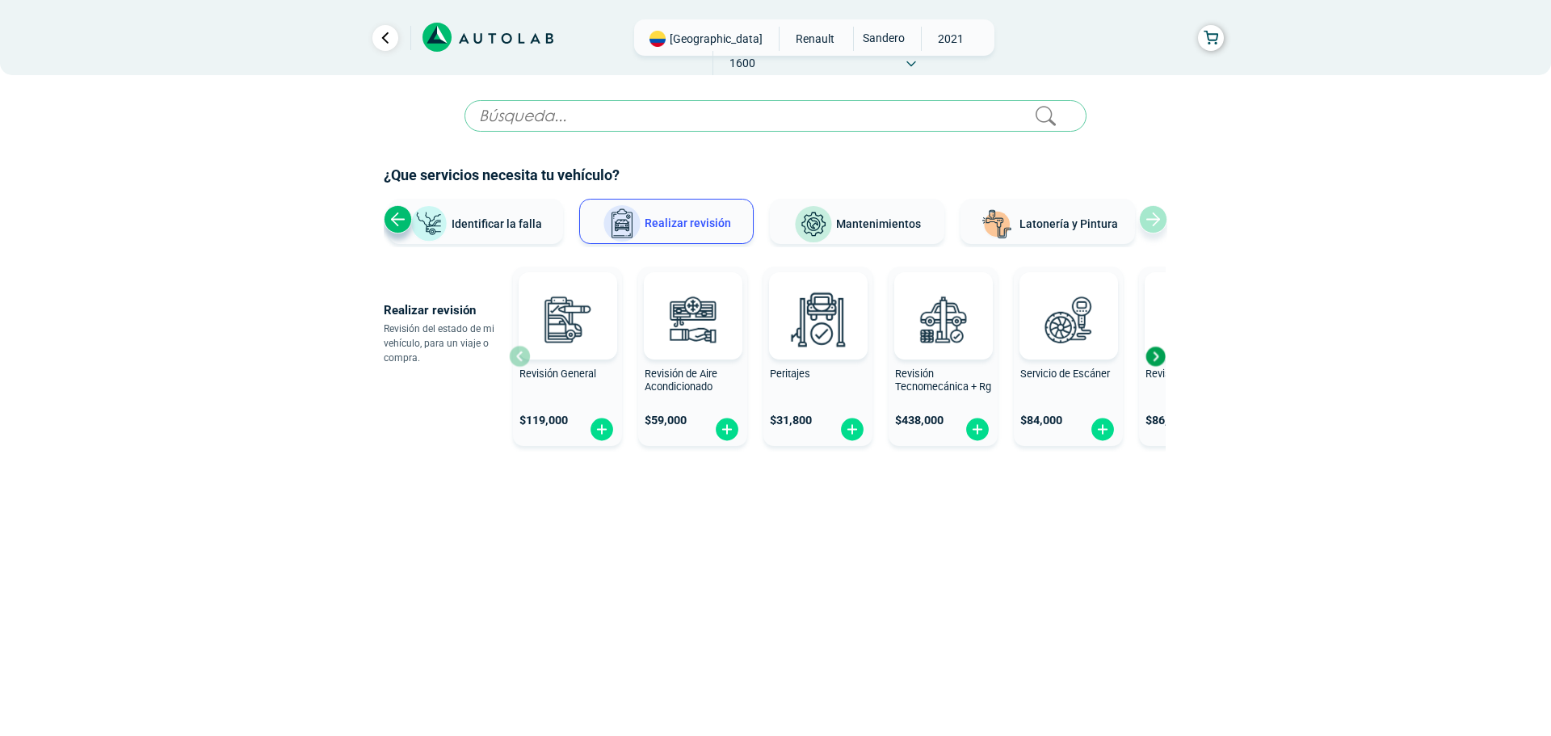
click at [496, 218] on span "Identificar la falla" at bounding box center [497, 222] width 90 height 13
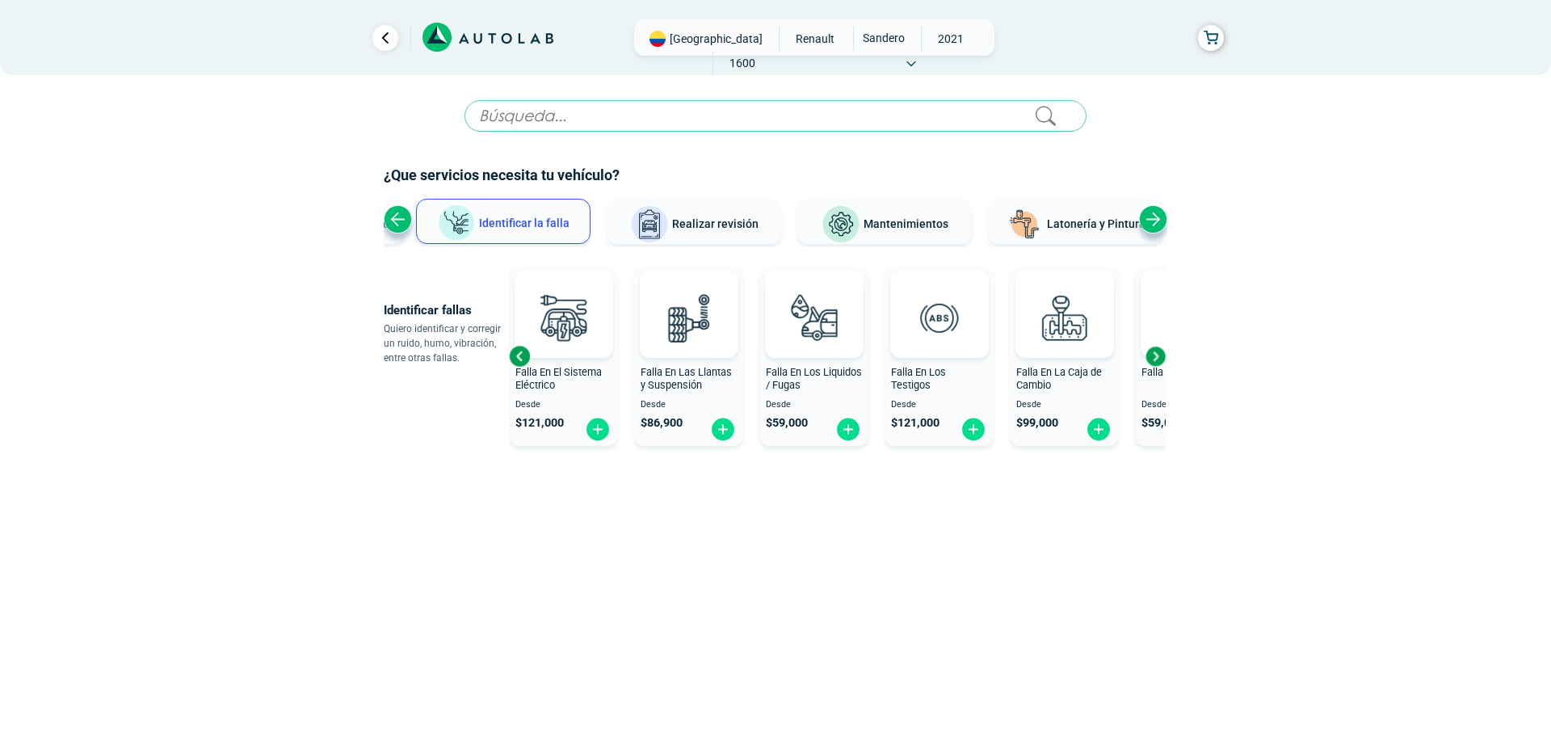
click at [392, 223] on div "Previous slide" at bounding box center [398, 219] width 28 height 28
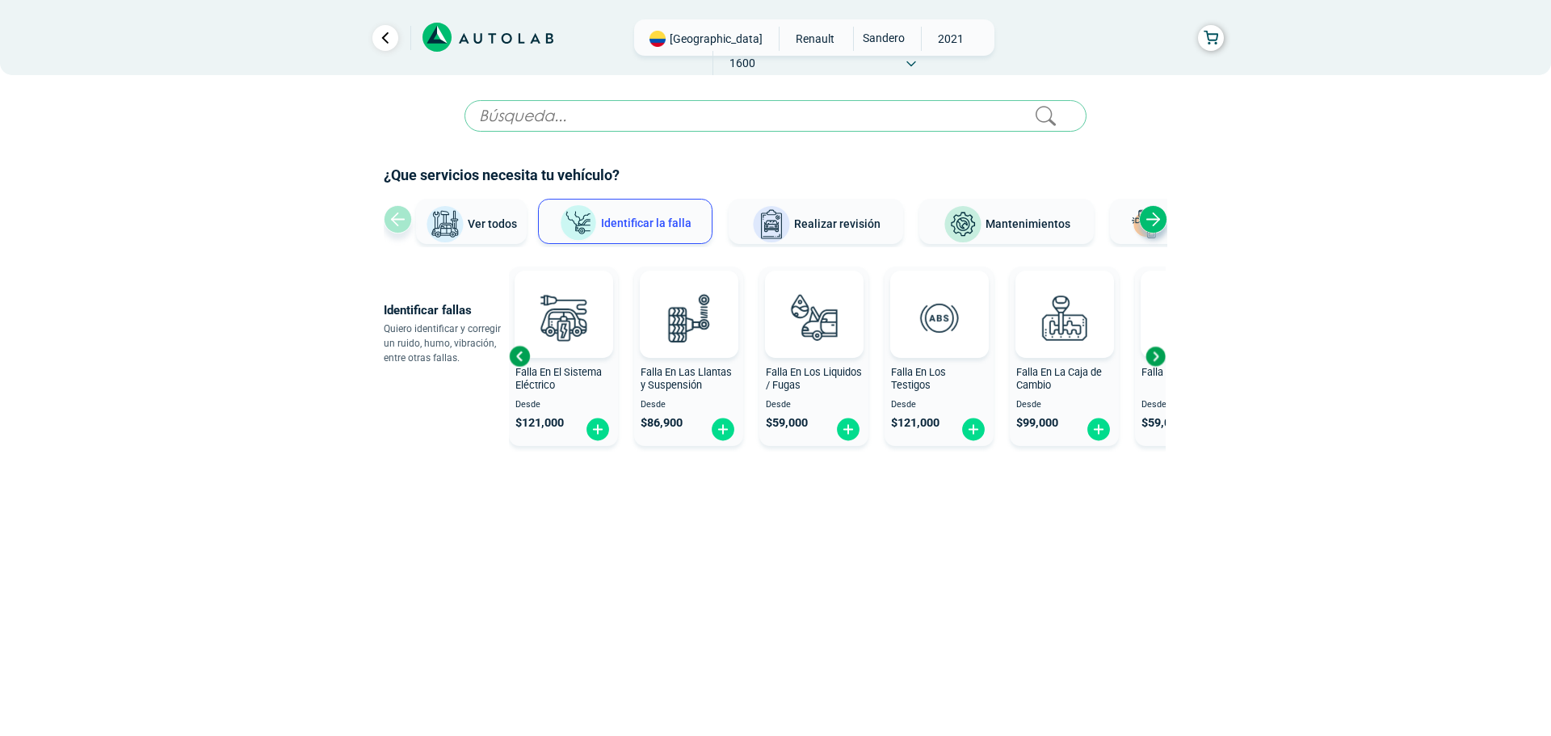
click at [392, 223] on div "Ver todos Identificar la falla Realizar revisión Mantenimientos Latonería y Pin…" at bounding box center [776, 223] width 784 height 48
click at [466, 223] on button "Ver todos" at bounding box center [471, 221] width 111 height 45
